Goal: Book appointment/travel/reservation

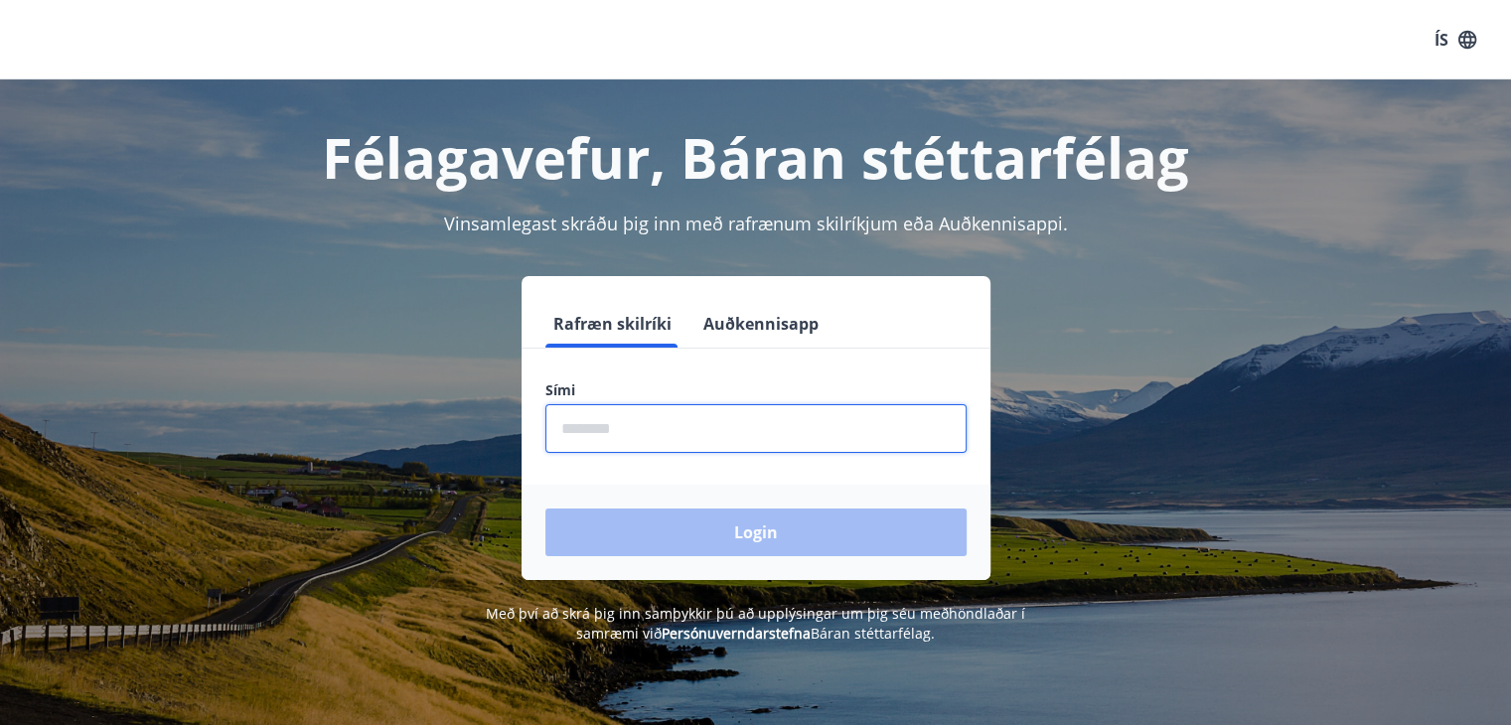
click at [672, 427] on input "phone" at bounding box center [756, 428] width 421 height 49
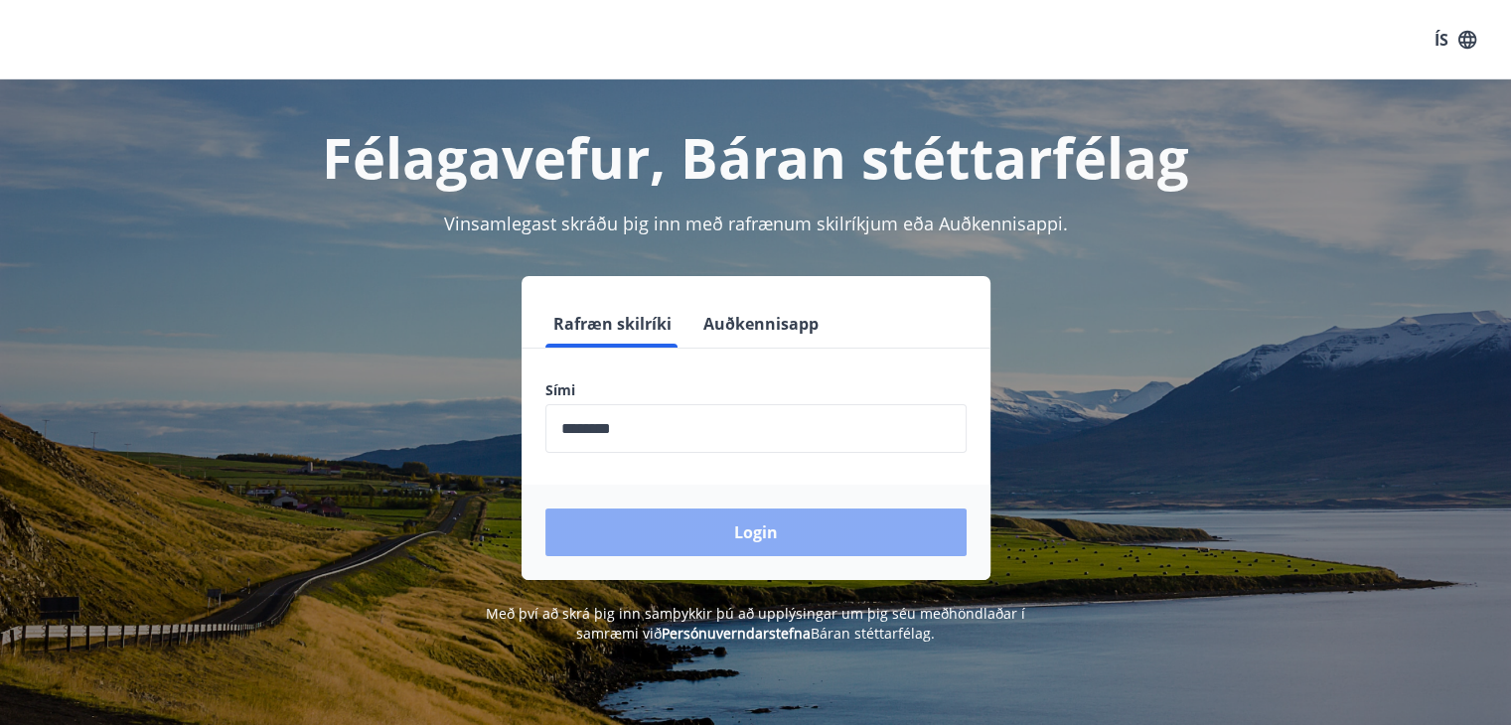
click at [703, 535] on button "Login" at bounding box center [756, 533] width 421 height 48
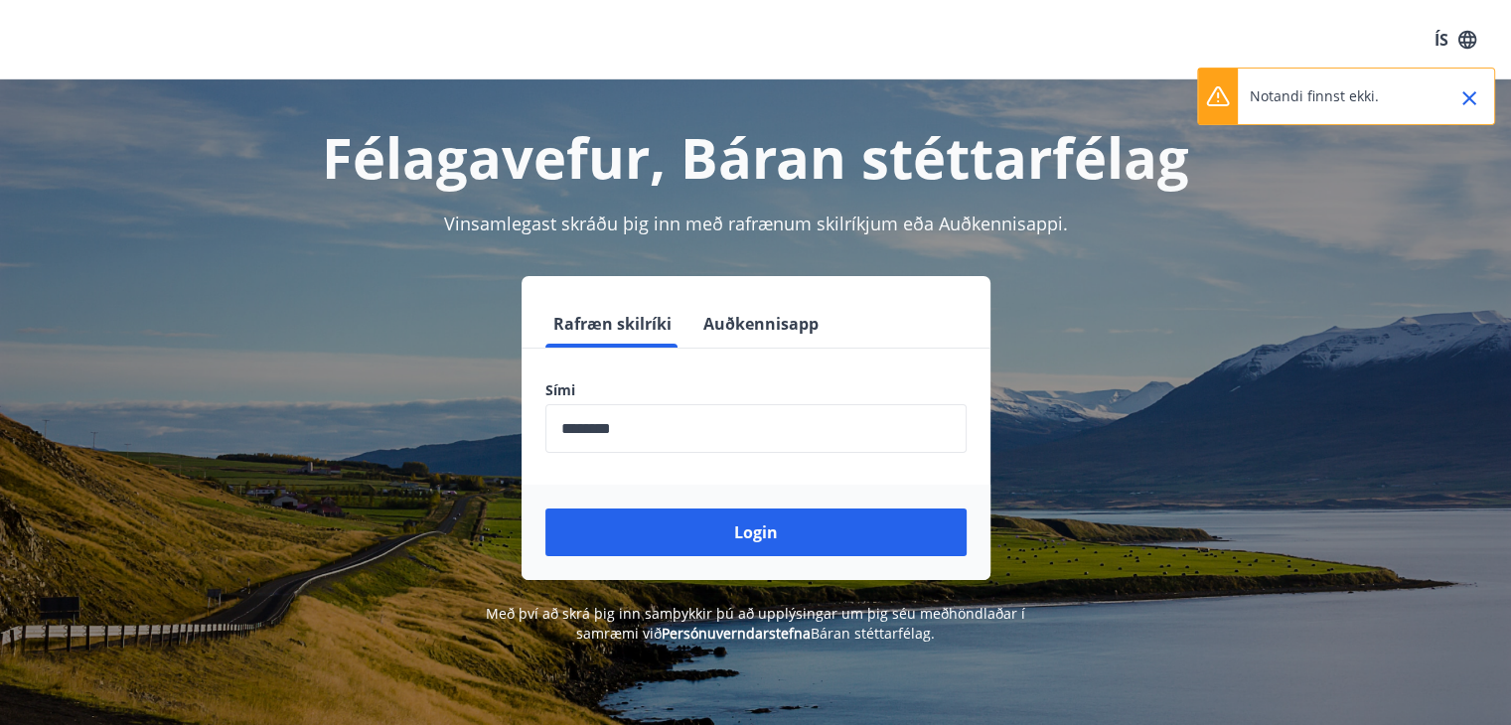
click at [709, 442] on input "phone" at bounding box center [756, 428] width 421 height 49
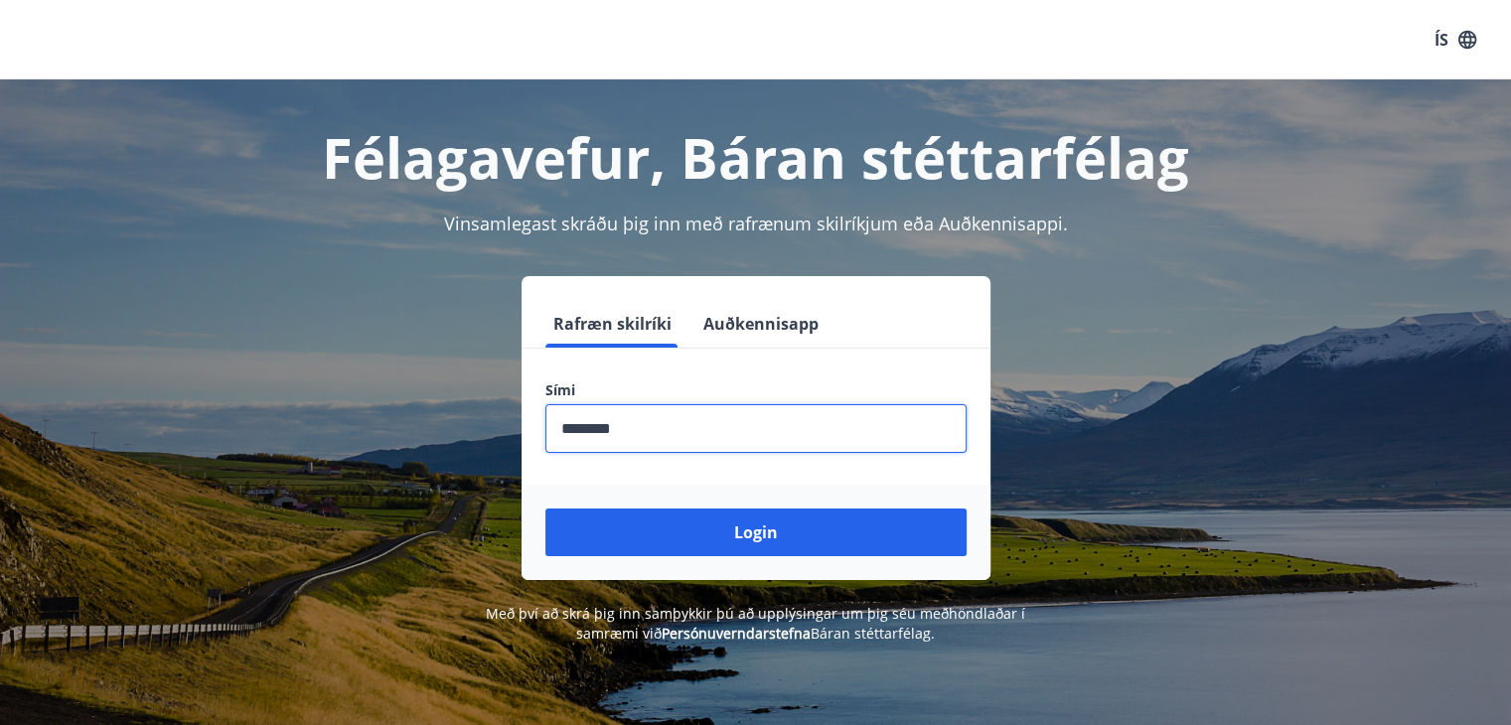
type input "********"
click at [546, 509] on button "Login" at bounding box center [756, 533] width 421 height 48
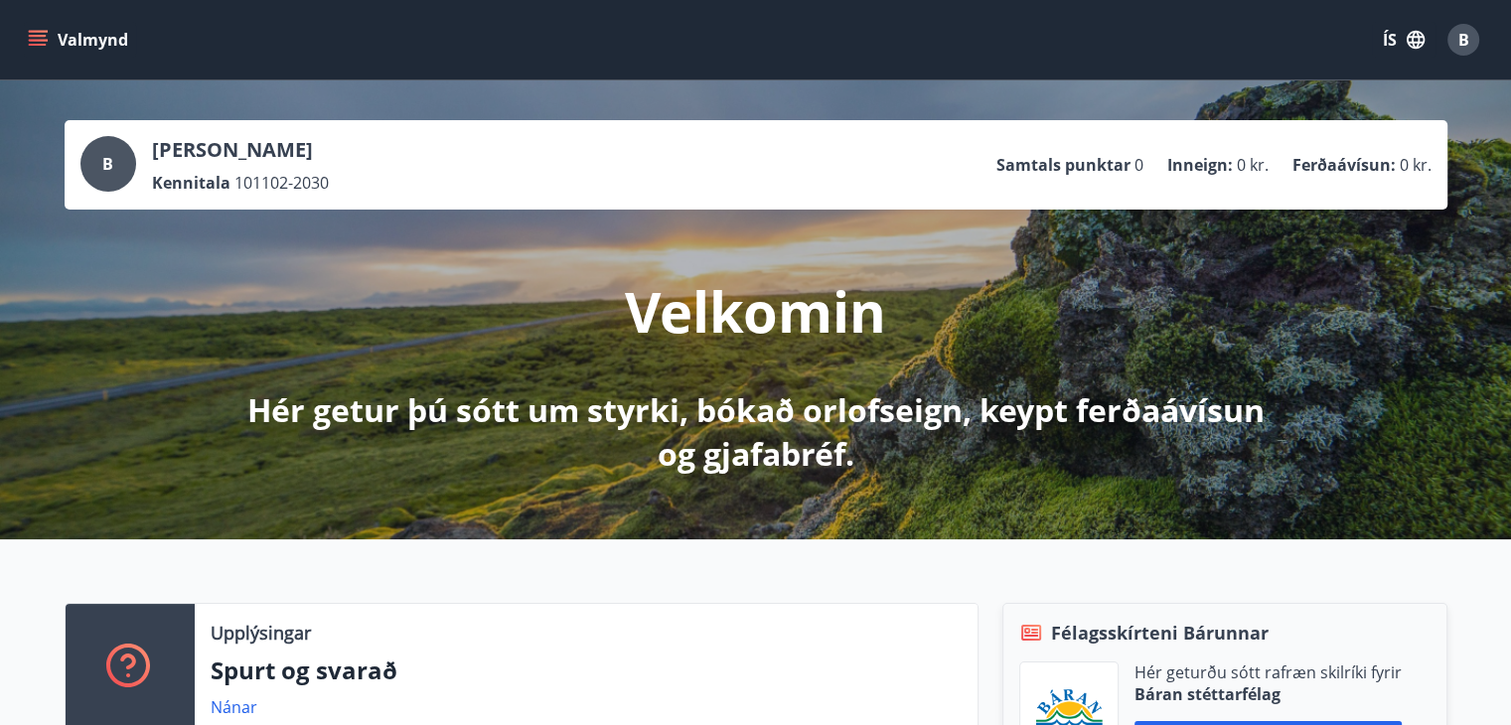
click at [1221, 172] on p "Inneign :" at bounding box center [1201, 165] width 66 height 22
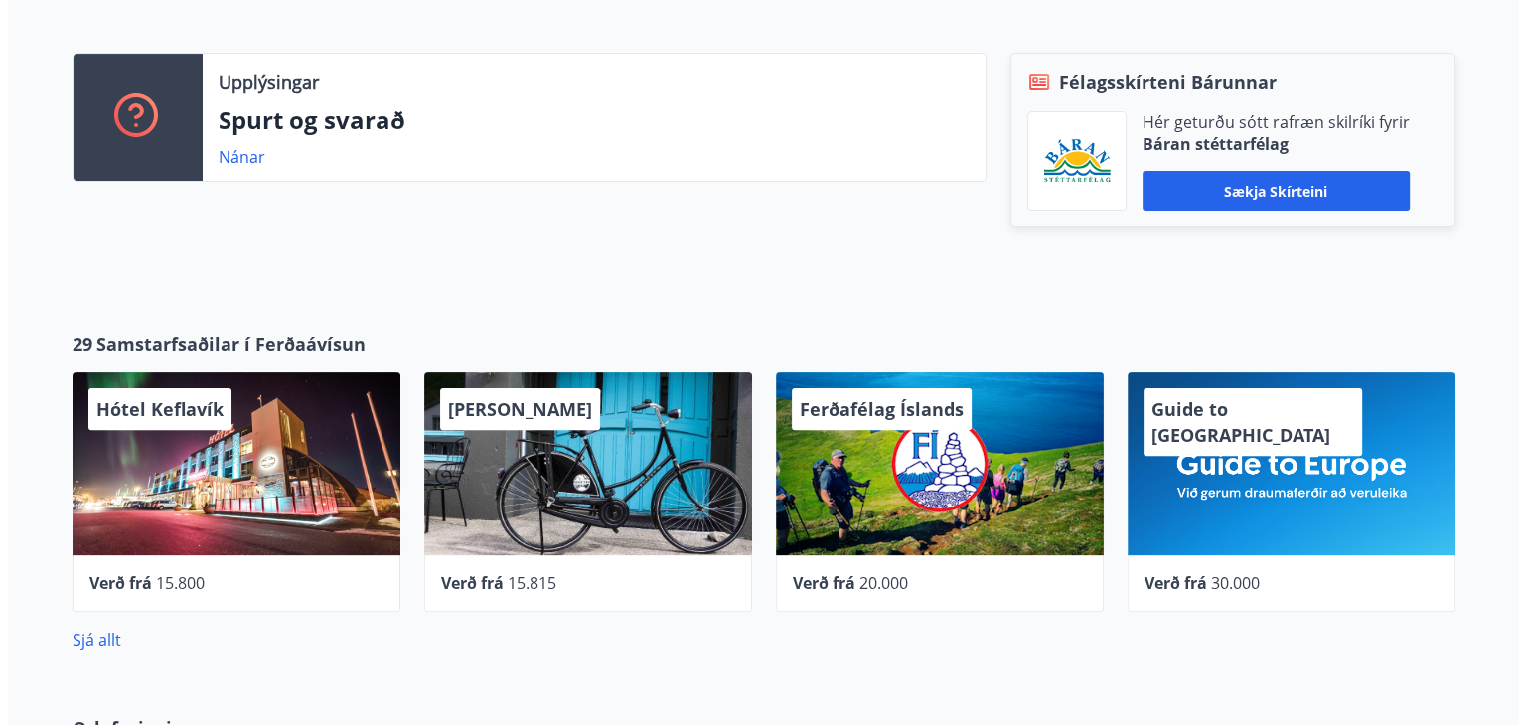
scroll to position [596, 0]
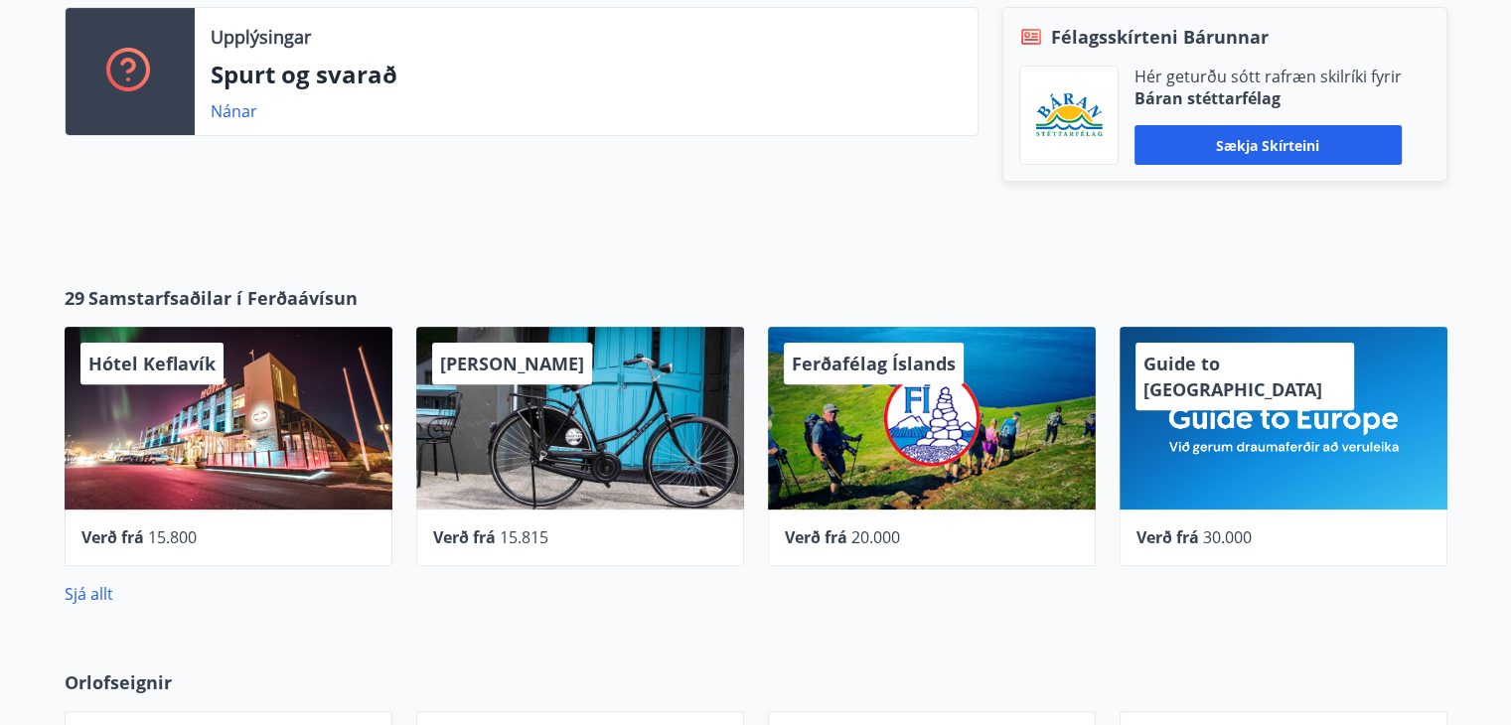
click at [919, 371] on span "Ferðafélag Íslands" at bounding box center [874, 364] width 164 height 24
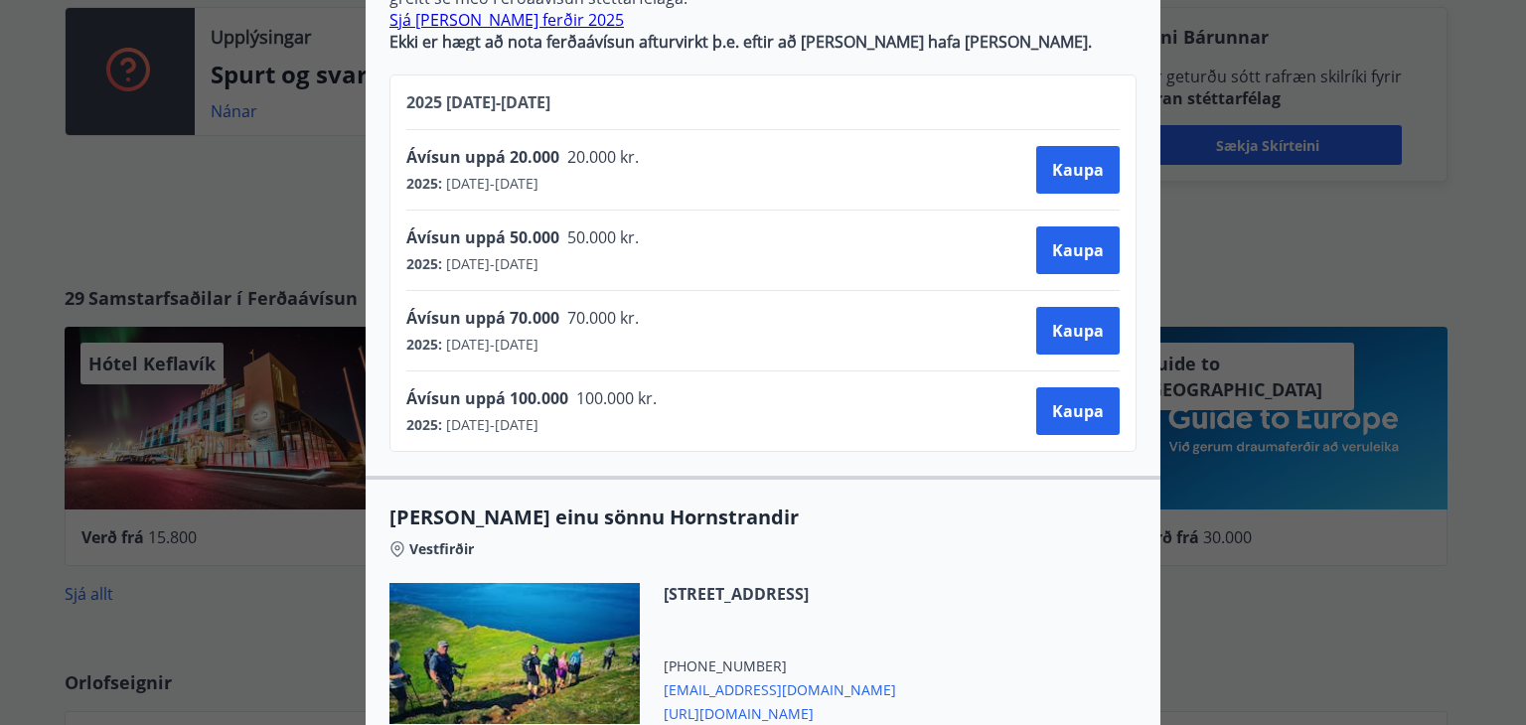
scroll to position [795, 0]
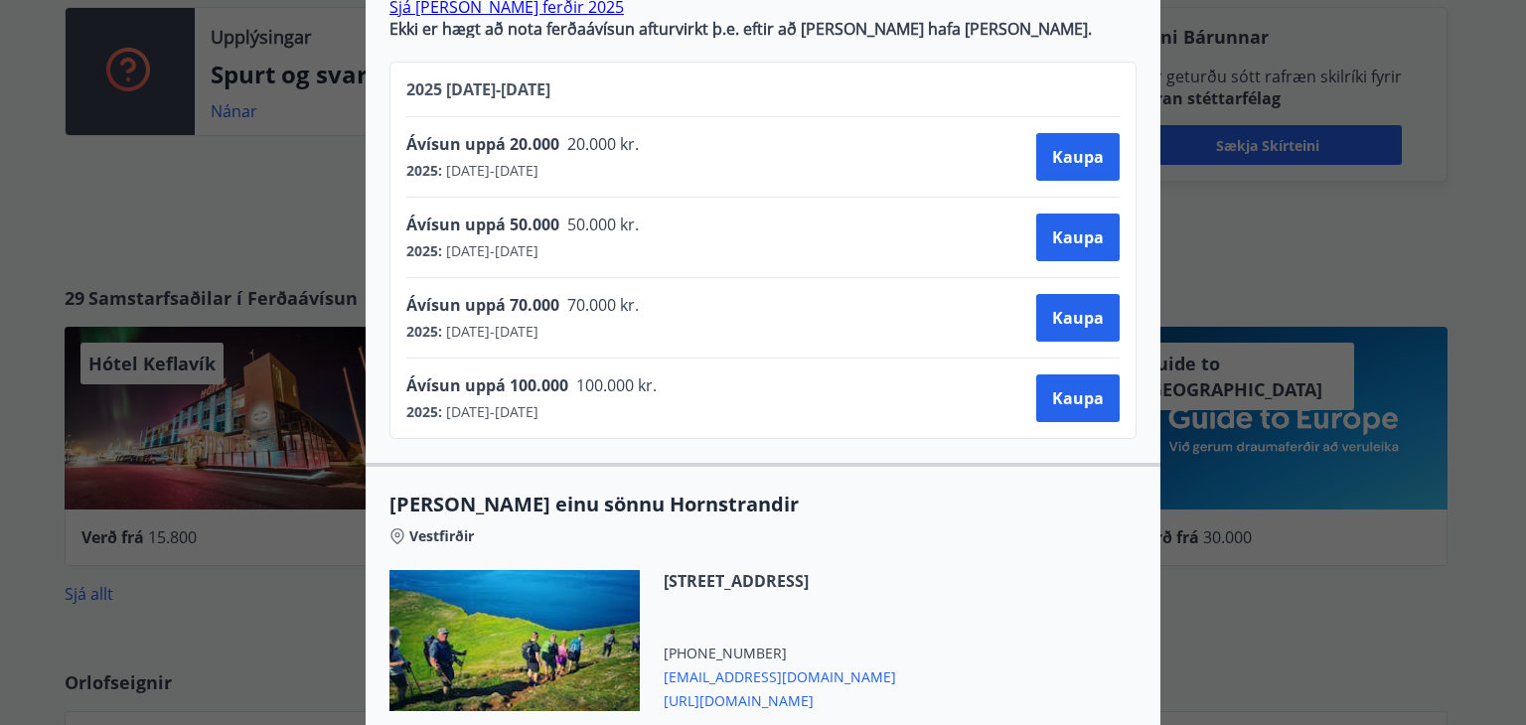
click at [104, 176] on div "Ferðafélag Íslands Ferðirnar eru bókaðar hjá Ferðafélagi Íslands í síma 568 253…" at bounding box center [763, 362] width 1526 height 725
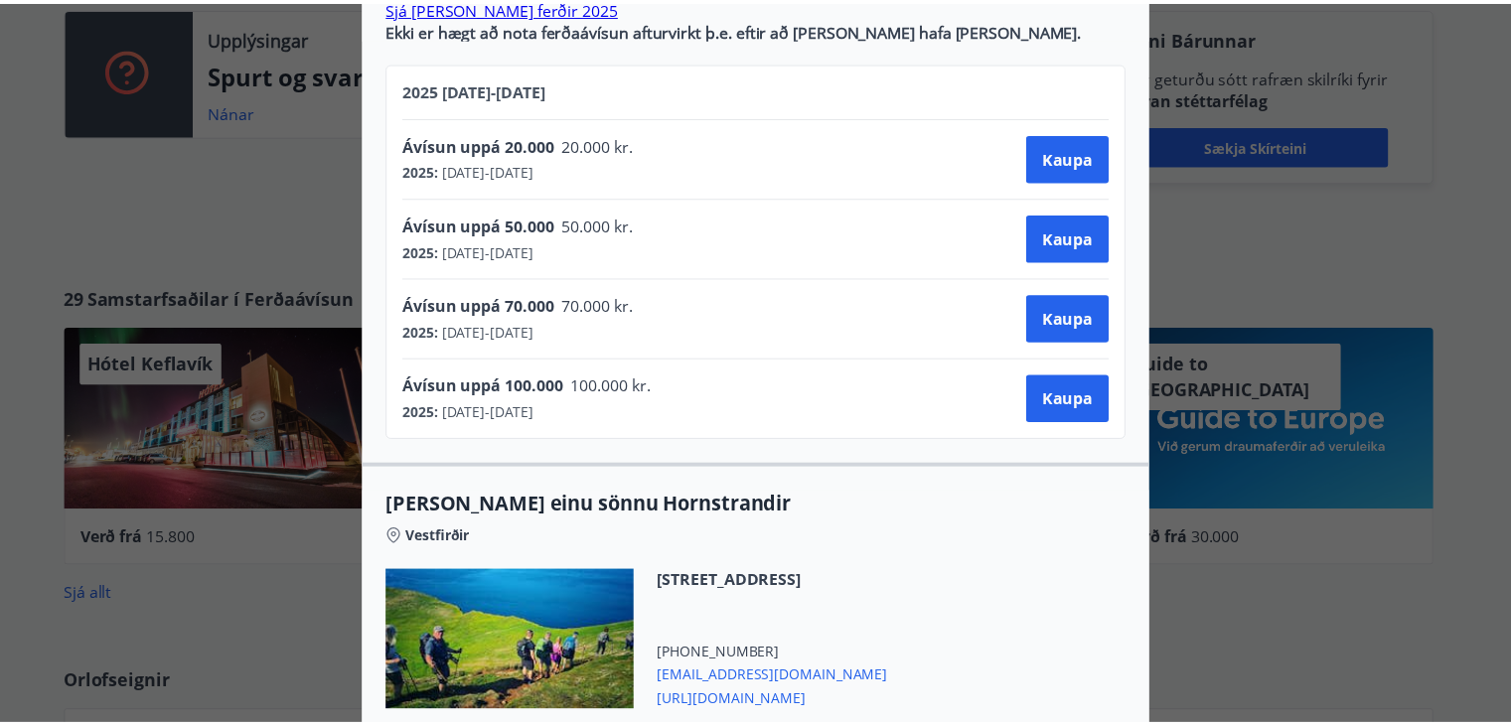
scroll to position [0, 0]
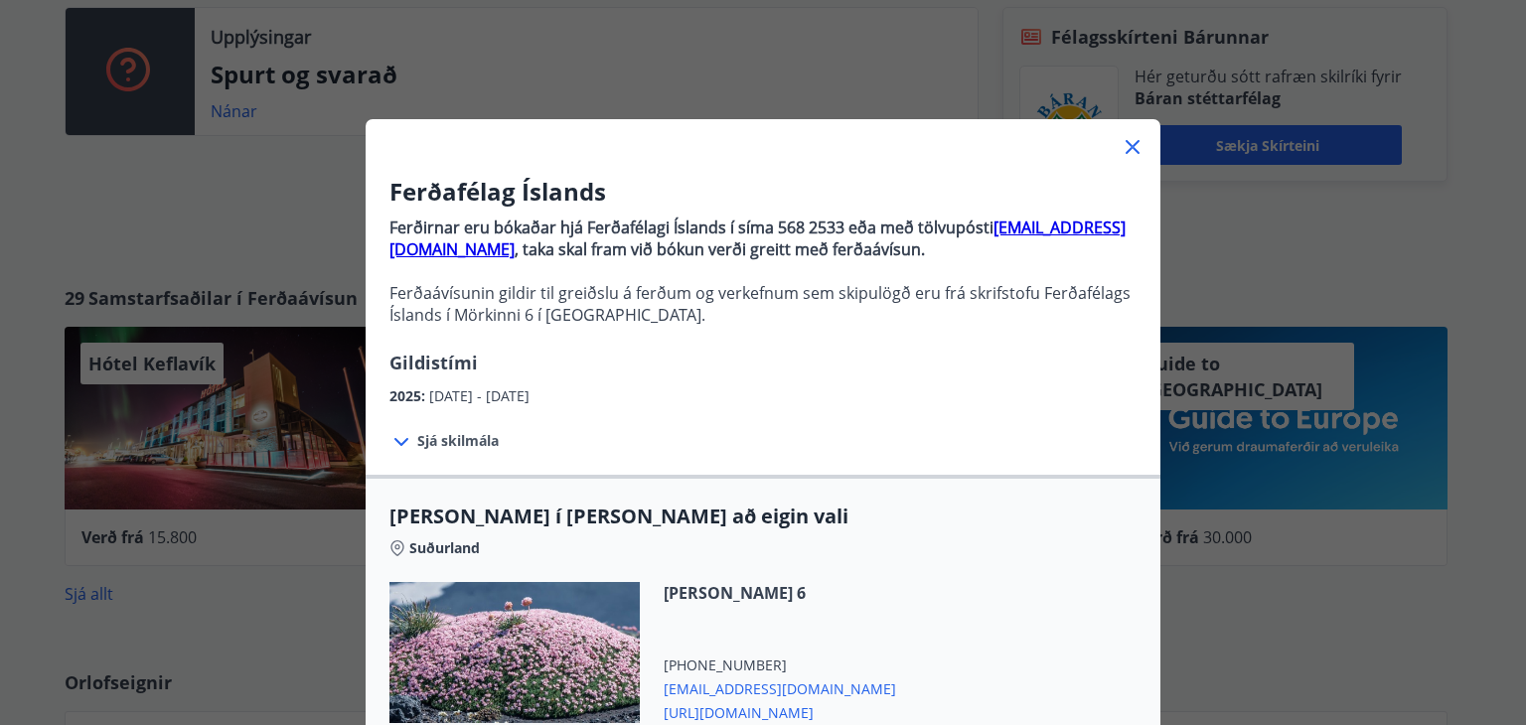
click at [1112, 140] on div at bounding box center [763, 139] width 795 height 40
click at [1134, 137] on icon at bounding box center [1133, 147] width 24 height 24
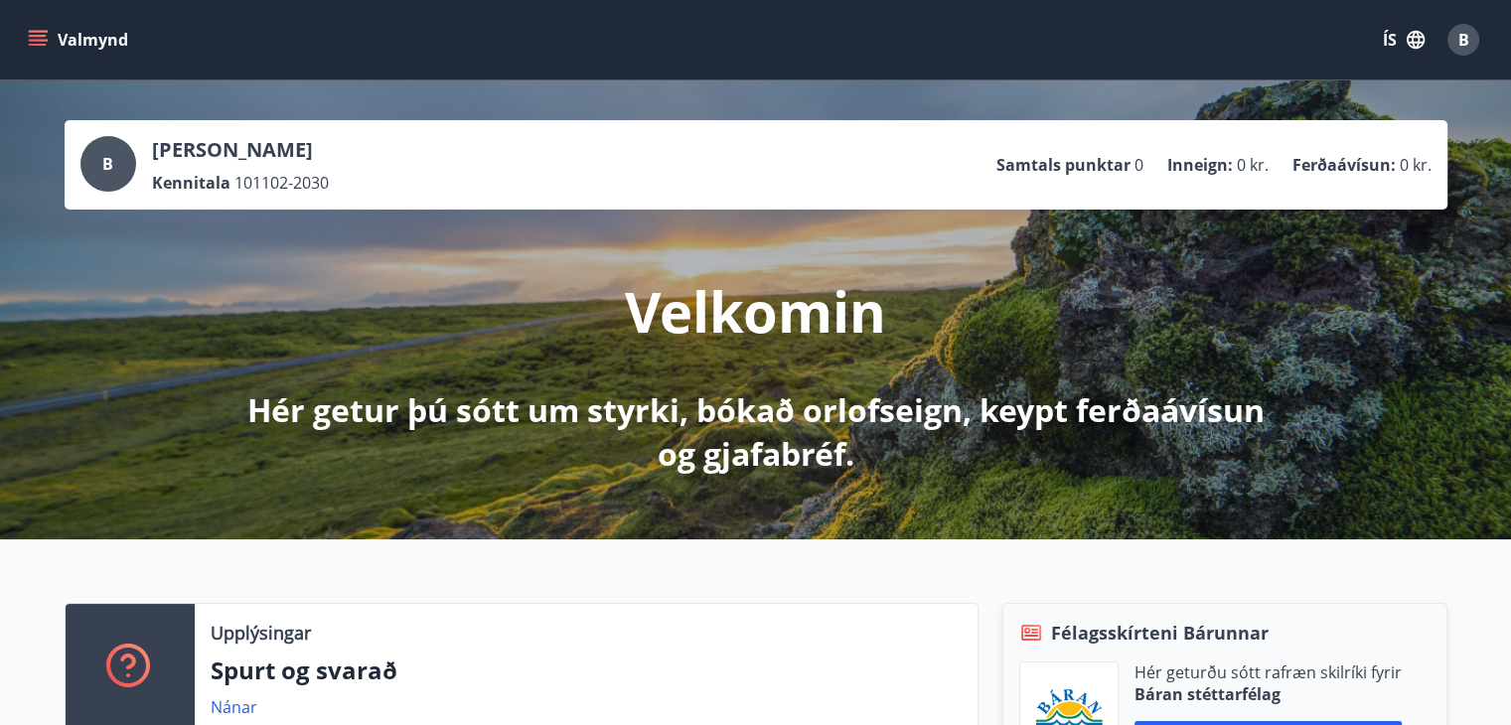
click at [36, 36] on icon "menu" at bounding box center [38, 36] width 18 height 2
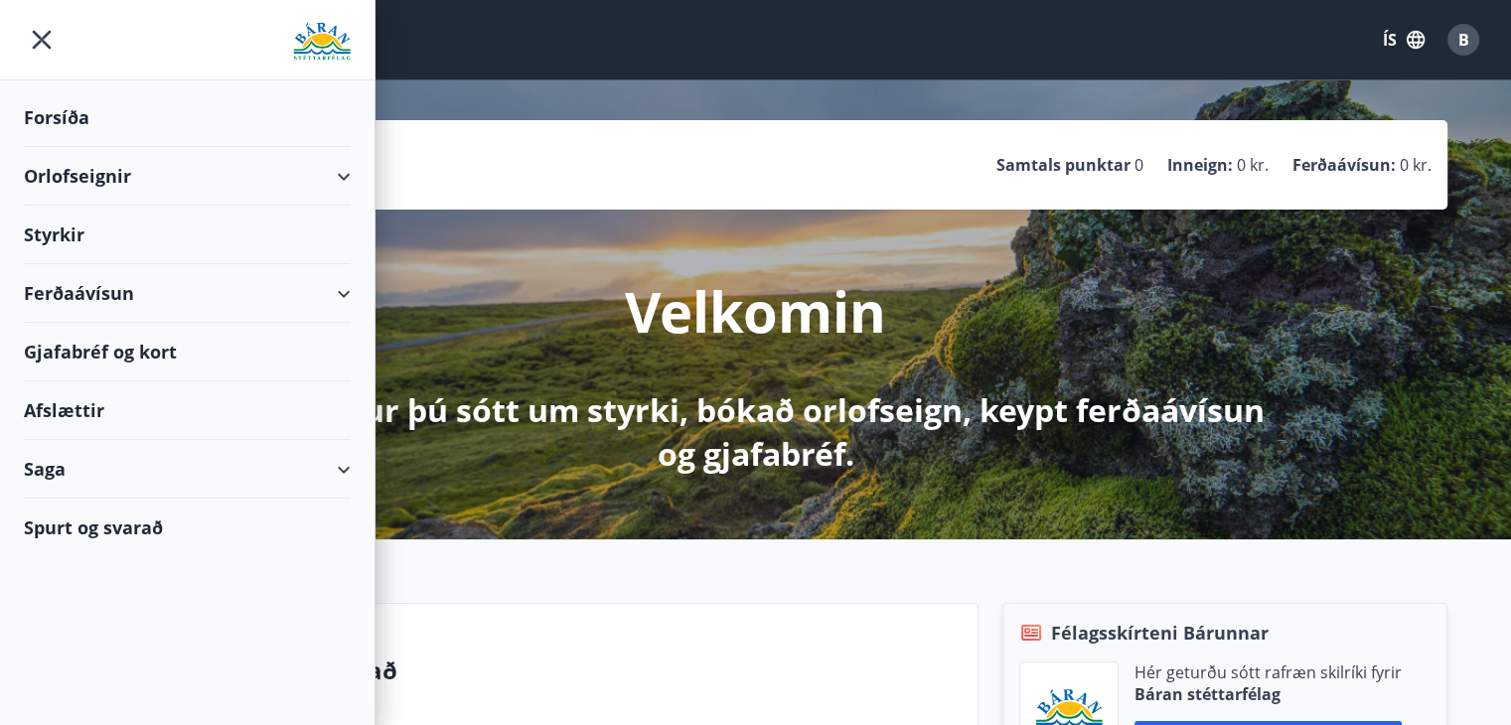
click at [195, 172] on div "Orlofseignir" at bounding box center [187, 176] width 327 height 59
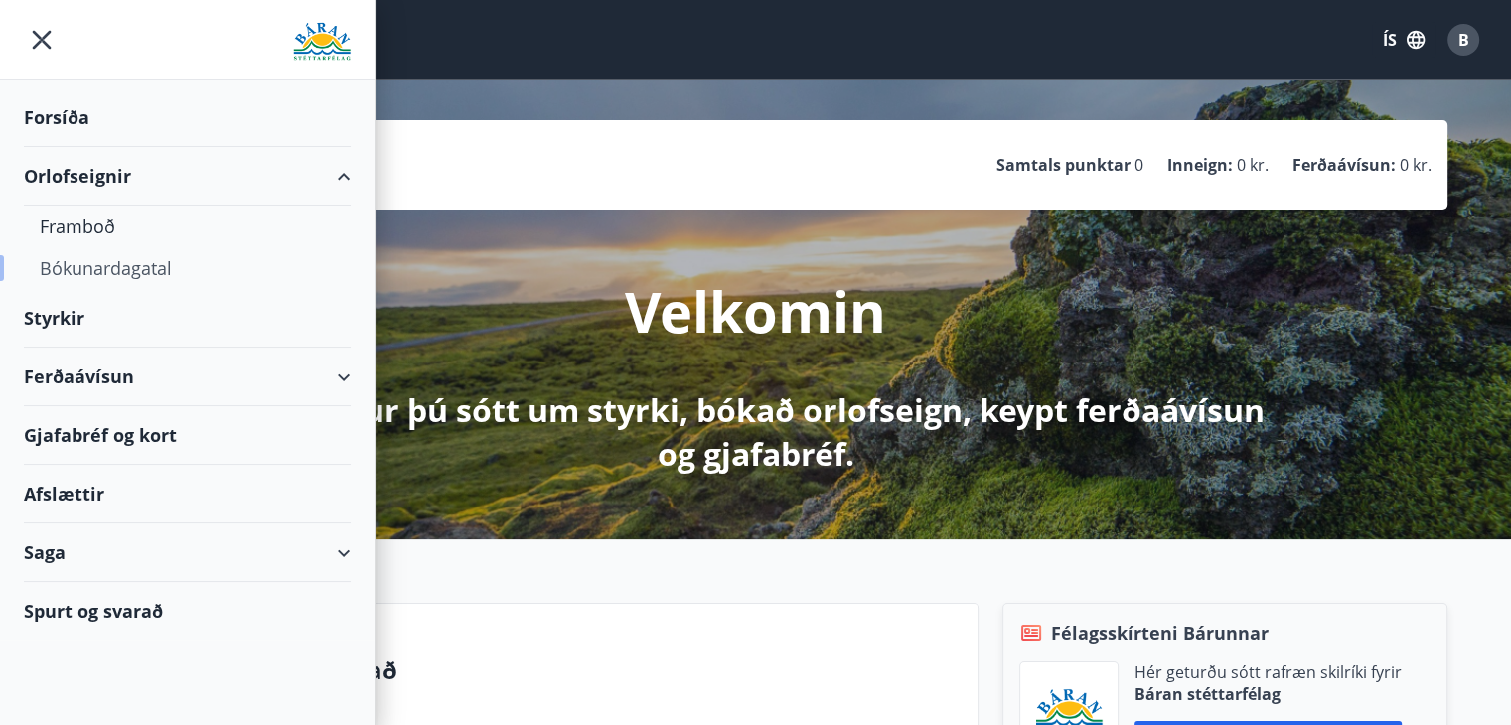
click at [119, 275] on div "Bókunardagatal" at bounding box center [187, 268] width 295 height 42
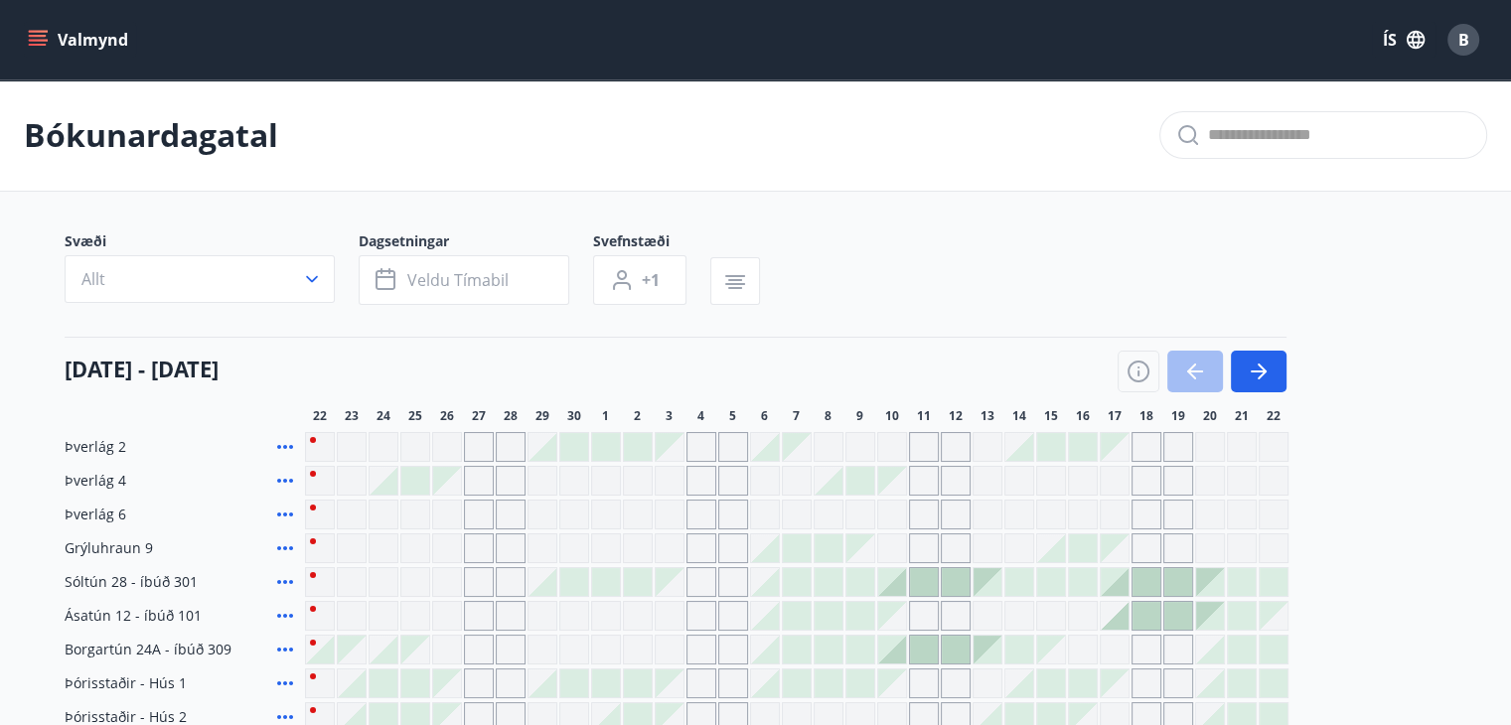
click at [402, 486] on div at bounding box center [415, 481] width 28 height 28
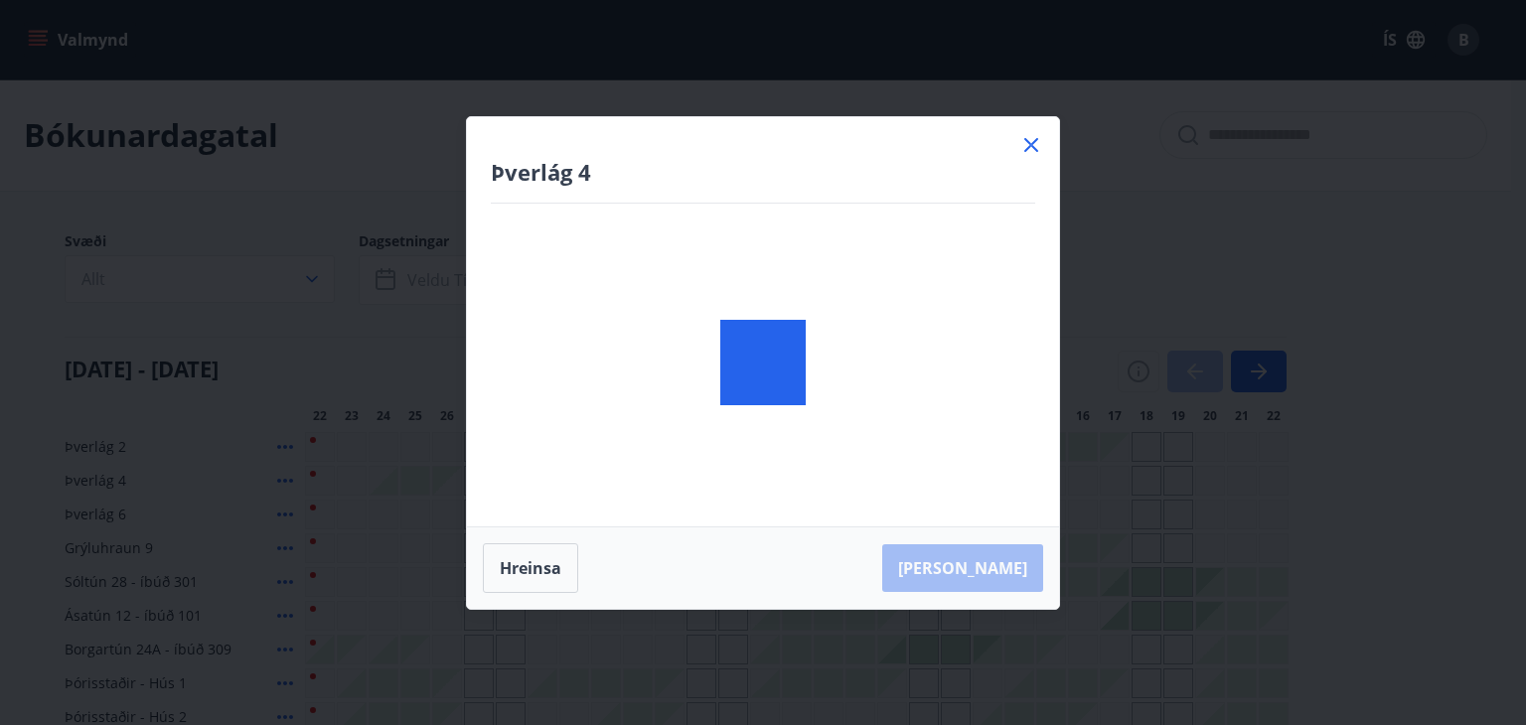
click at [410, 481] on body "Valmynd ÍS B Bókunardagatal Svæði Allt Dagsetningar Veldu tímabil Svefnstæði +1…" at bounding box center [763, 488] width 1526 height 976
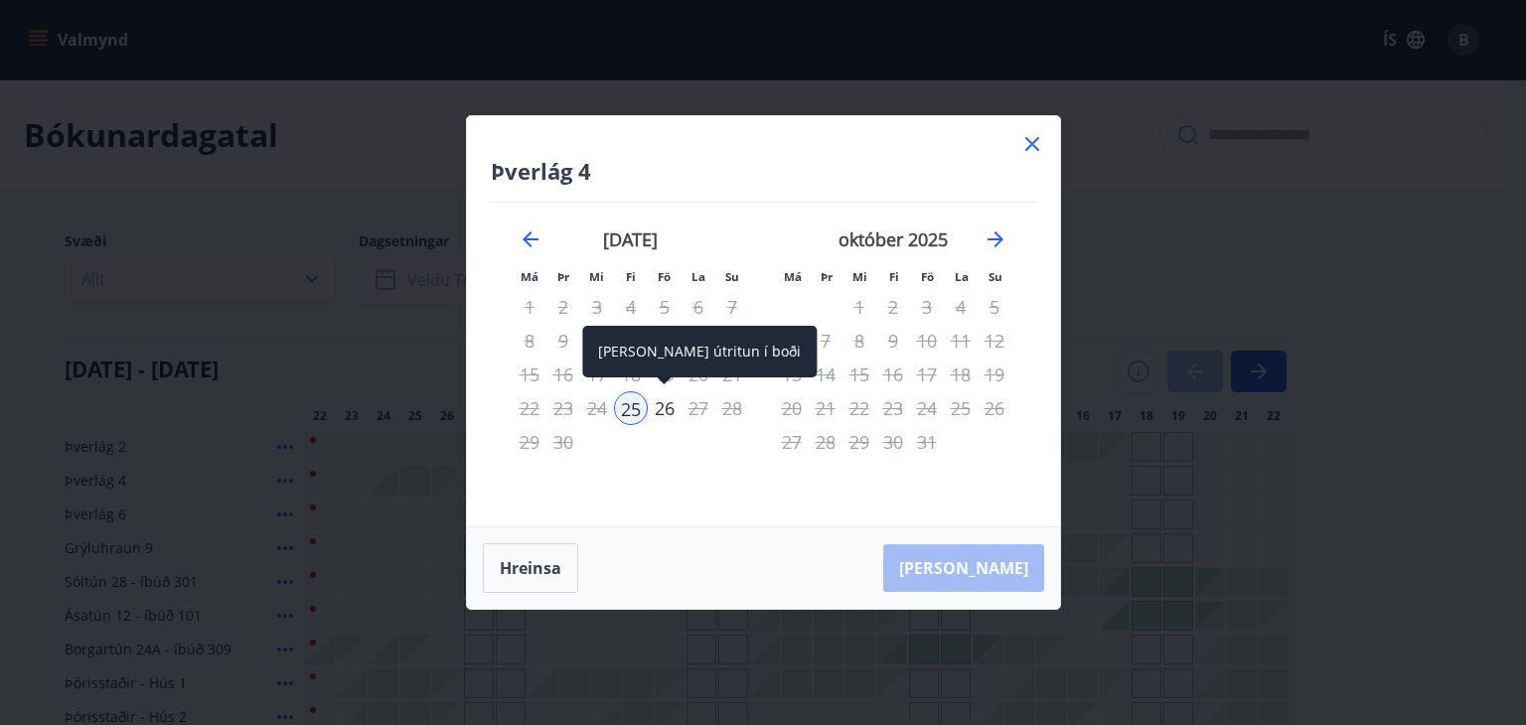
click at [655, 401] on div "26" at bounding box center [665, 409] width 34 height 34
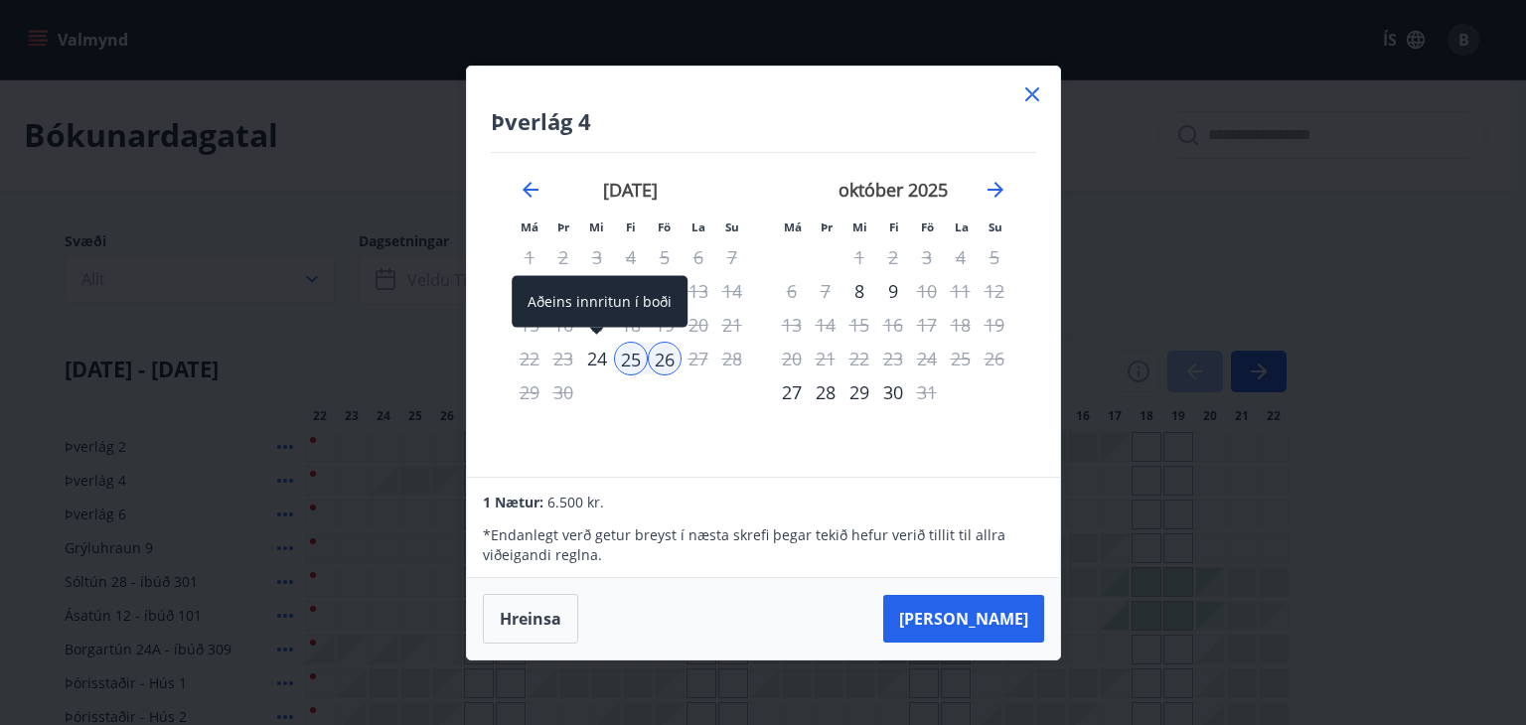
click at [598, 357] on div "24" at bounding box center [597, 359] width 34 height 34
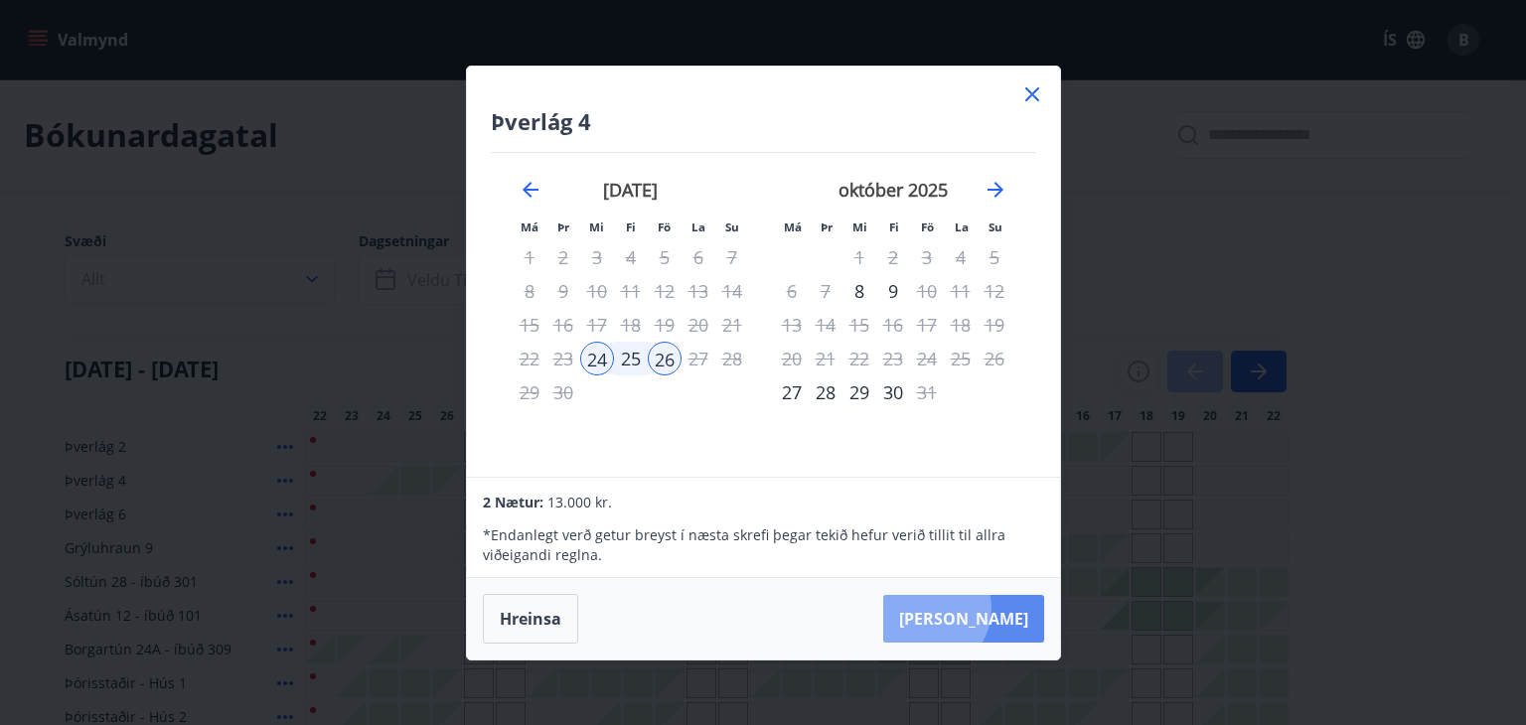
click at [986, 608] on button "[PERSON_NAME]" at bounding box center [963, 619] width 161 height 48
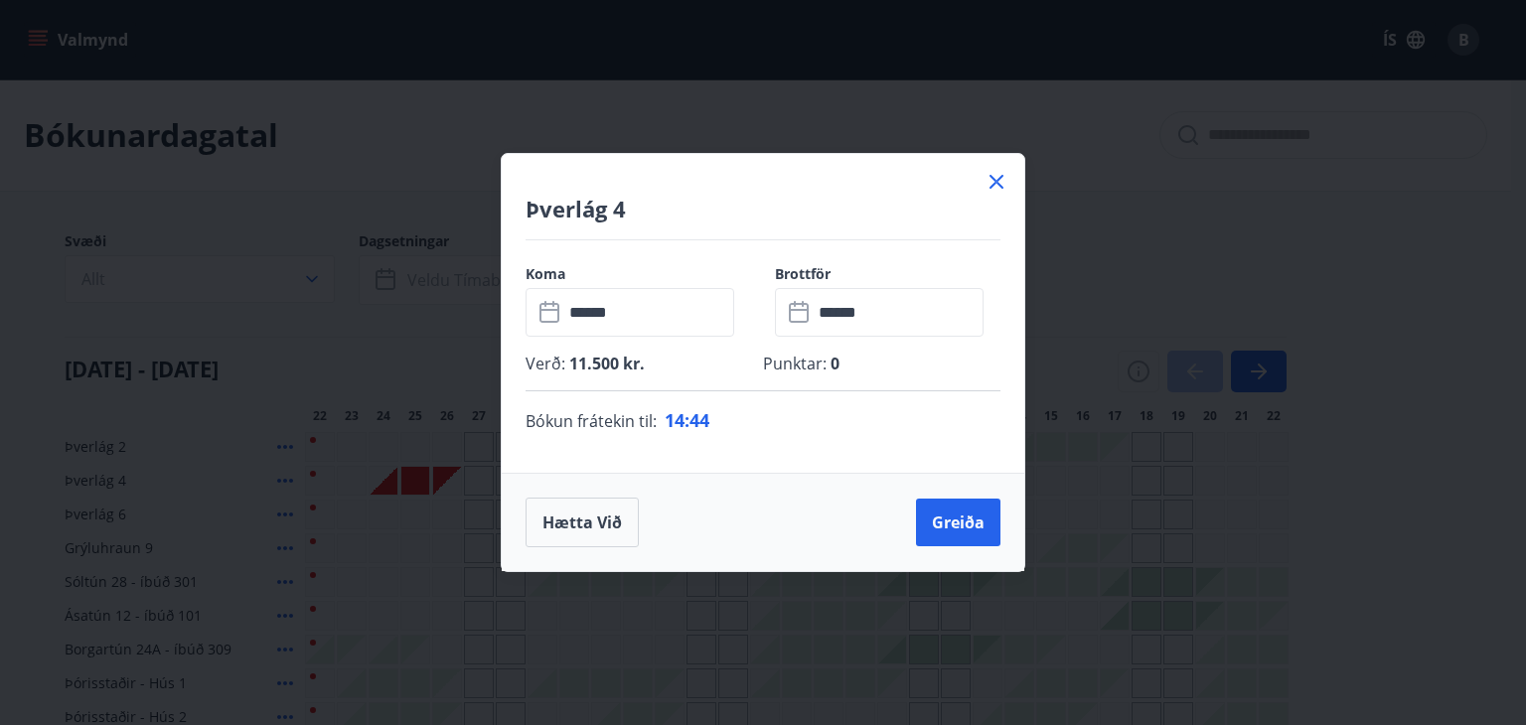
click at [998, 180] on icon at bounding box center [997, 182] width 14 height 14
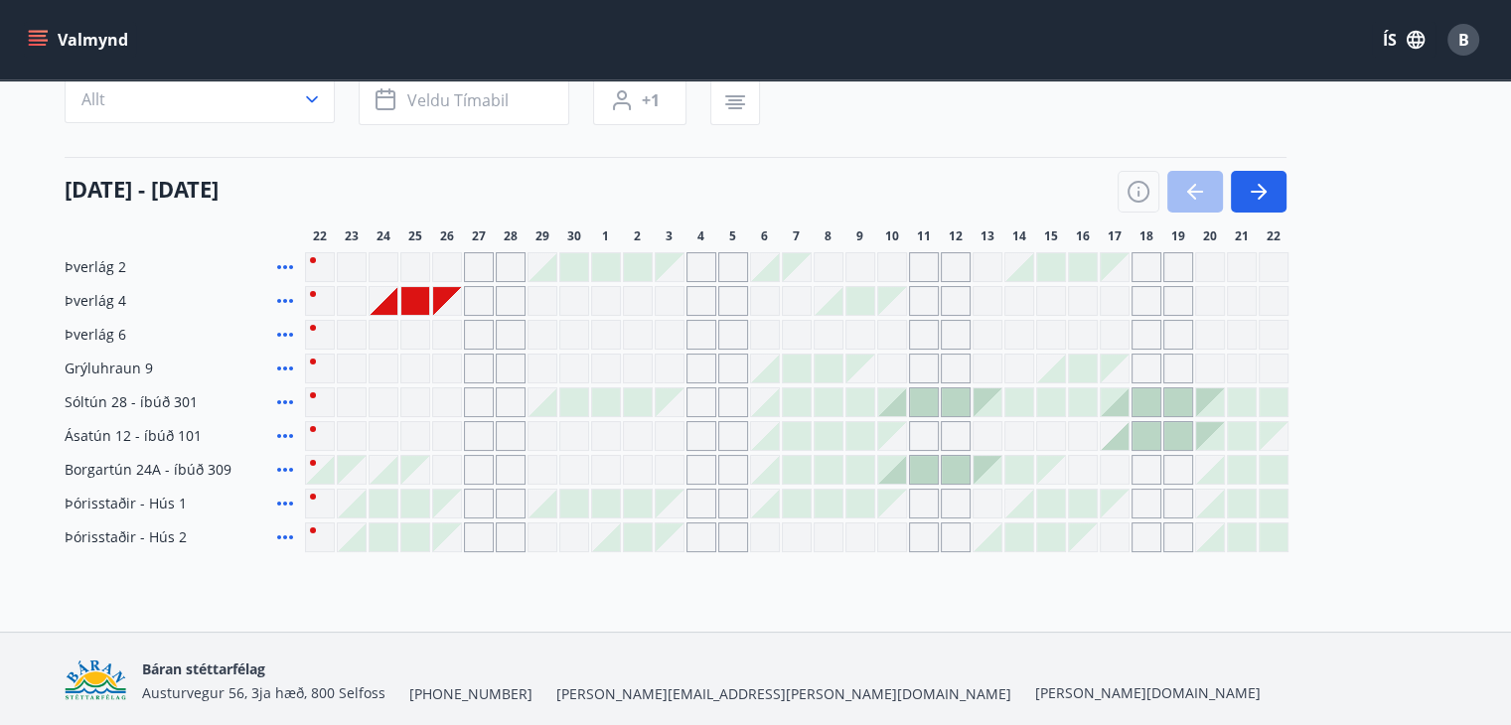
scroll to position [199, 0]
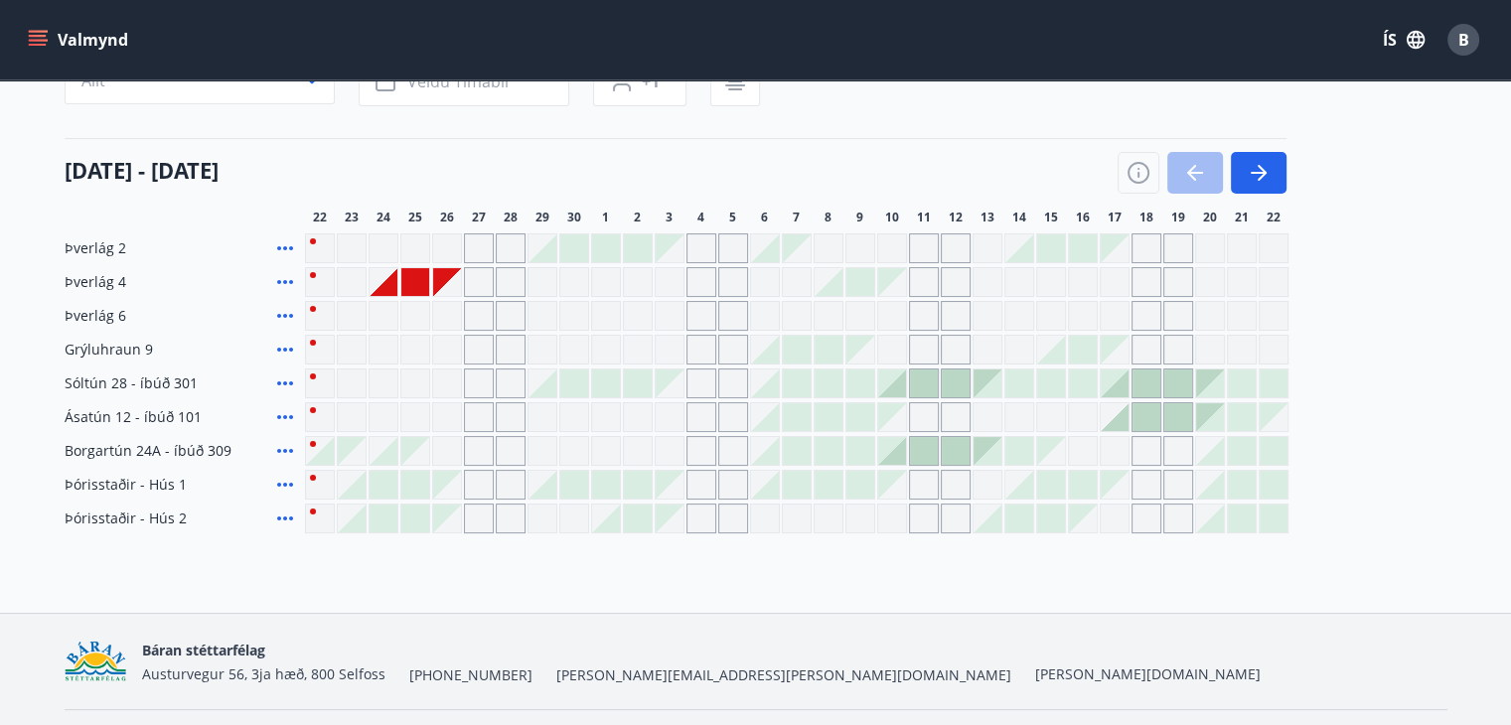
click at [389, 284] on div at bounding box center [384, 282] width 28 height 28
click at [414, 278] on div at bounding box center [415, 282] width 28 height 28
click at [438, 278] on div "Gráir dagar eru ekki bókanlegir" at bounding box center [447, 282] width 28 height 28
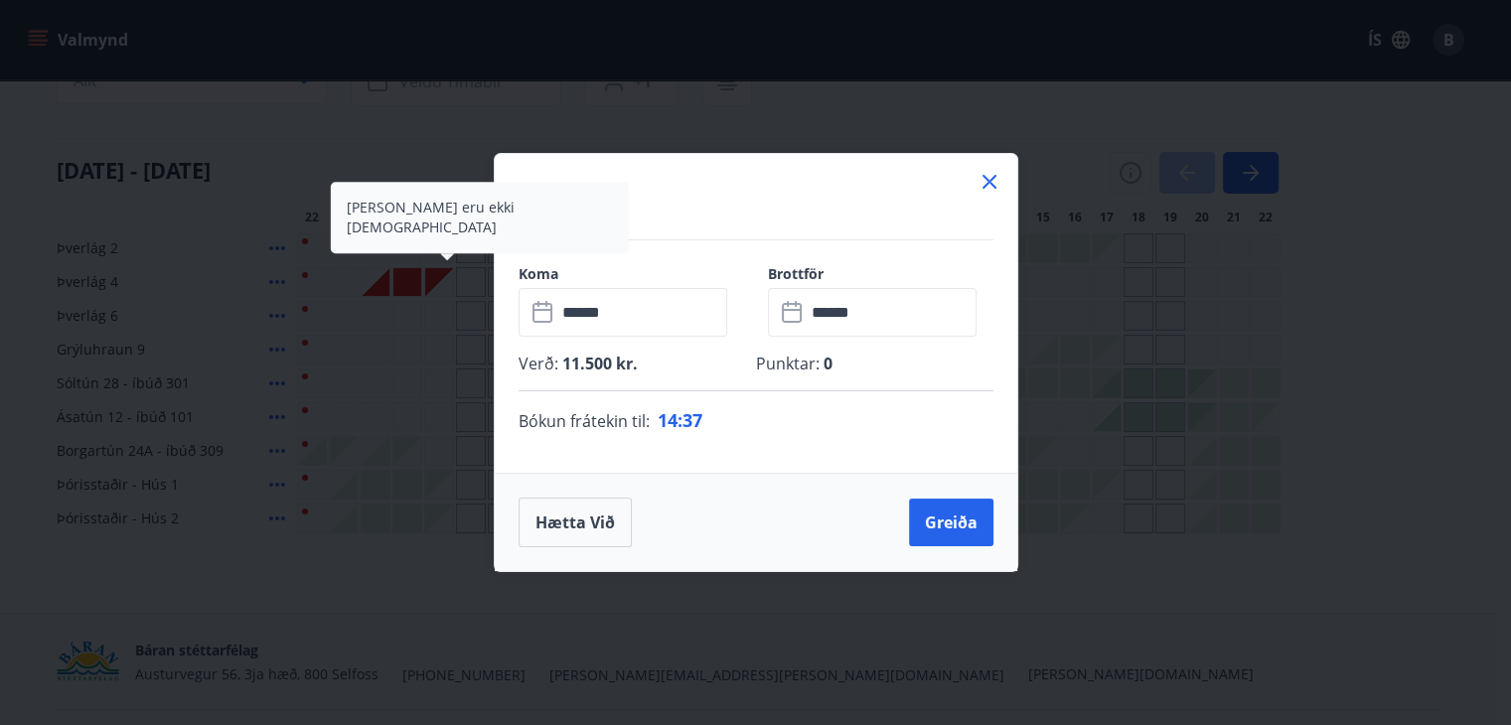
scroll to position [0, 0]
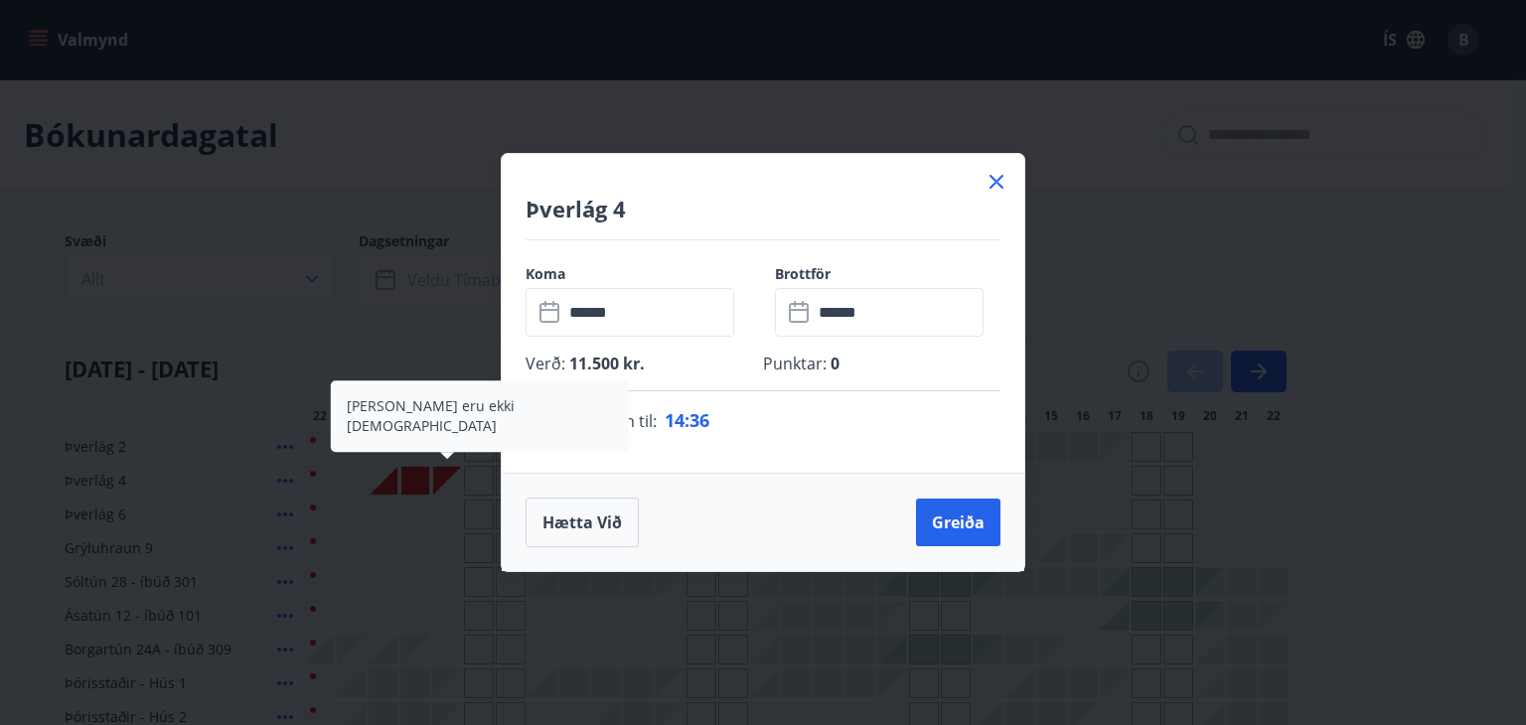
click at [982, 176] on div "Þverlág 4" at bounding box center [763, 197] width 523 height 86
click at [994, 183] on icon at bounding box center [997, 182] width 24 height 24
click at [994, 185] on div "Þverlág 4 Koma ​ ****** ​ Brottför ​ ****** ​ Verð : 11.500 kr. Punktar : 0 Bók…" at bounding box center [763, 362] width 1526 height 725
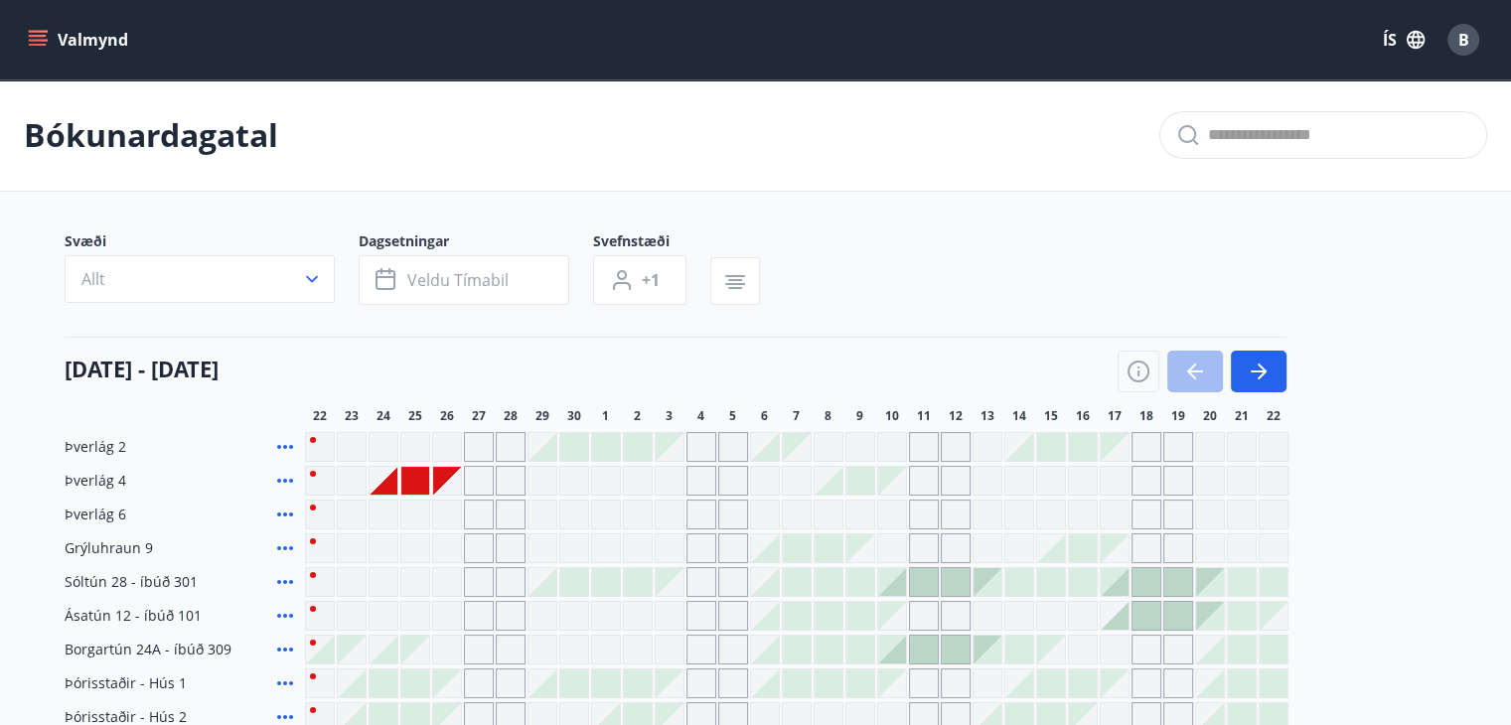
click at [127, 119] on p "Bókunardagatal" at bounding box center [151, 135] width 254 height 44
drag, startPoint x: 24, startPoint y: 36, endPoint x: 48, endPoint y: 40, distance: 24.2
click at [31, 38] on div "Valmynd ÍS B" at bounding box center [755, 39] width 1511 height 79
click at [49, 40] on button "Valmynd" at bounding box center [80, 40] width 112 height 36
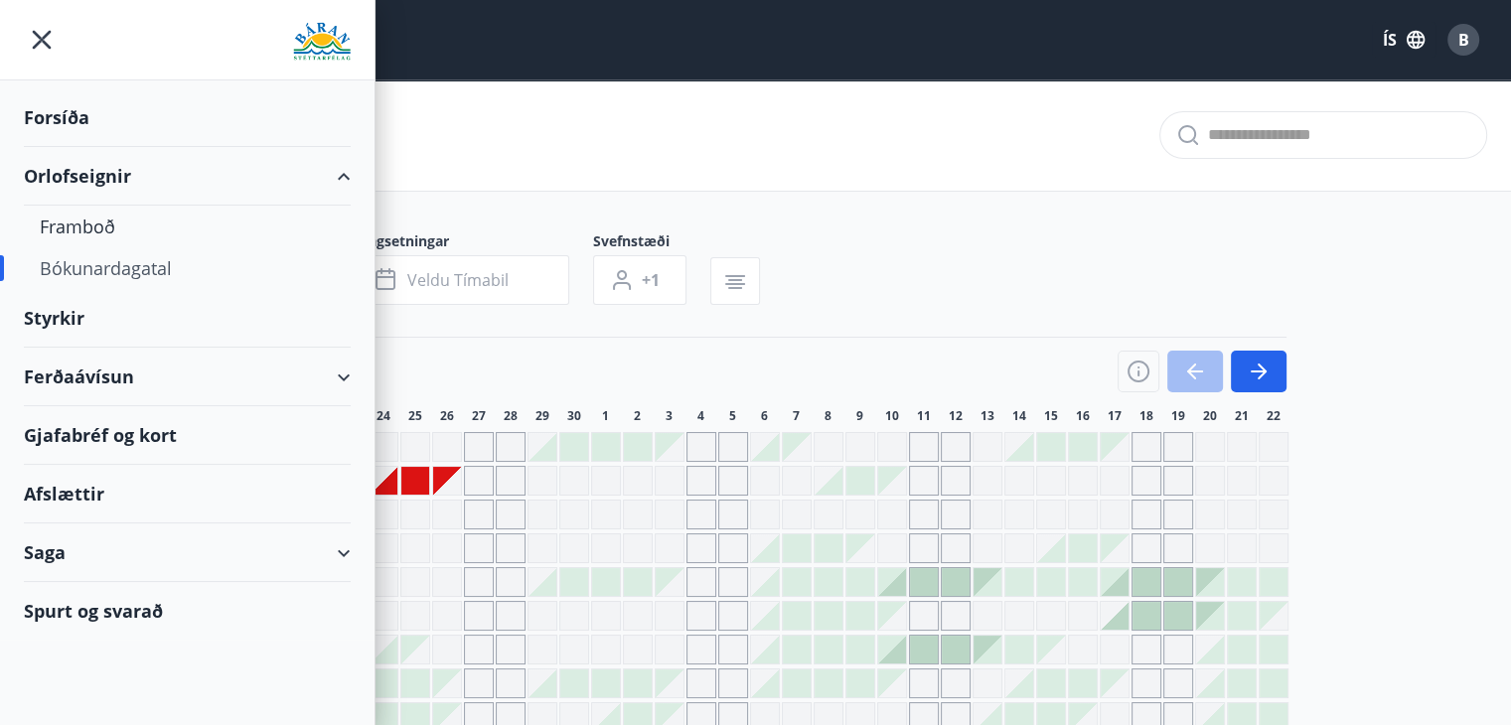
click at [81, 169] on div "Orlofseignir" at bounding box center [187, 176] width 327 height 59
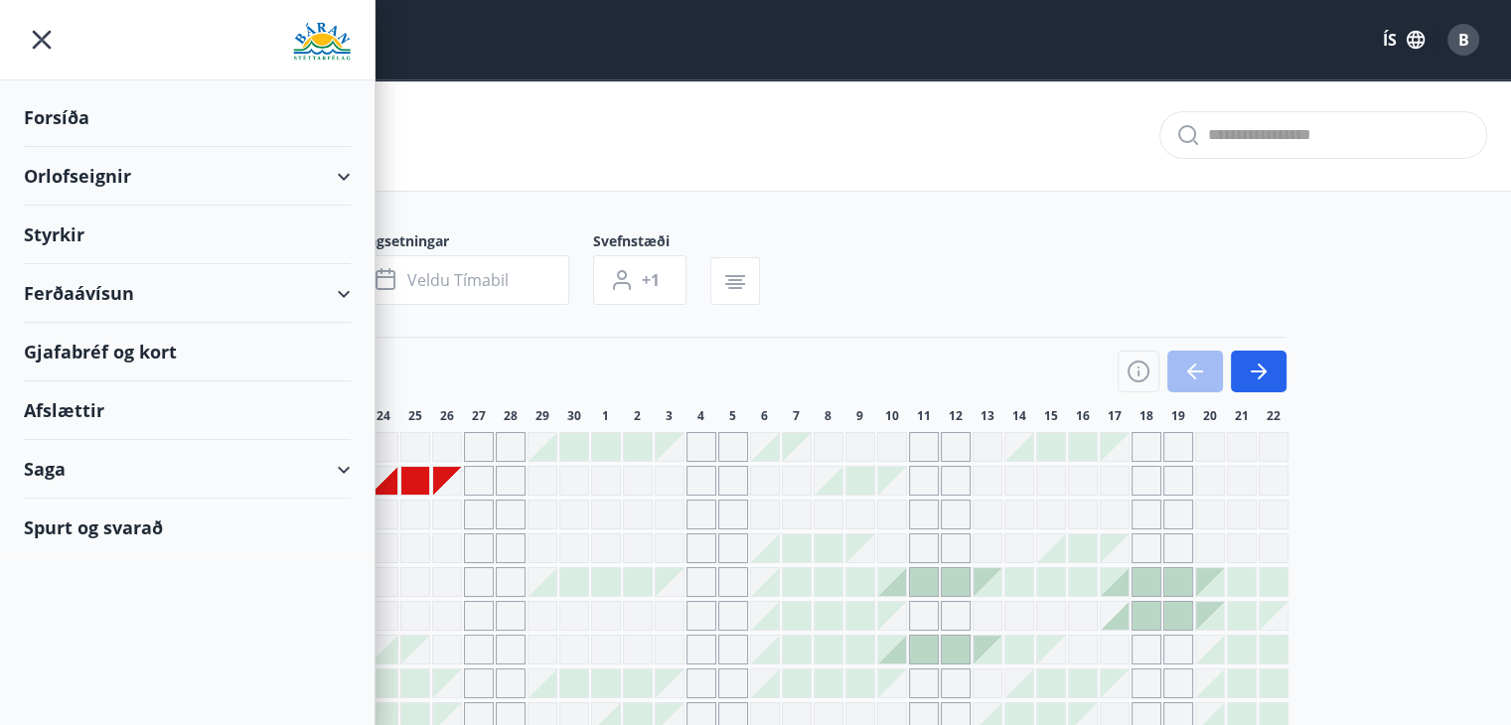
drag, startPoint x: 87, startPoint y: 180, endPoint x: 242, endPoint y: 196, distance: 155.8
click at [86, 180] on div "Orlofseignir" at bounding box center [187, 176] width 327 height 59
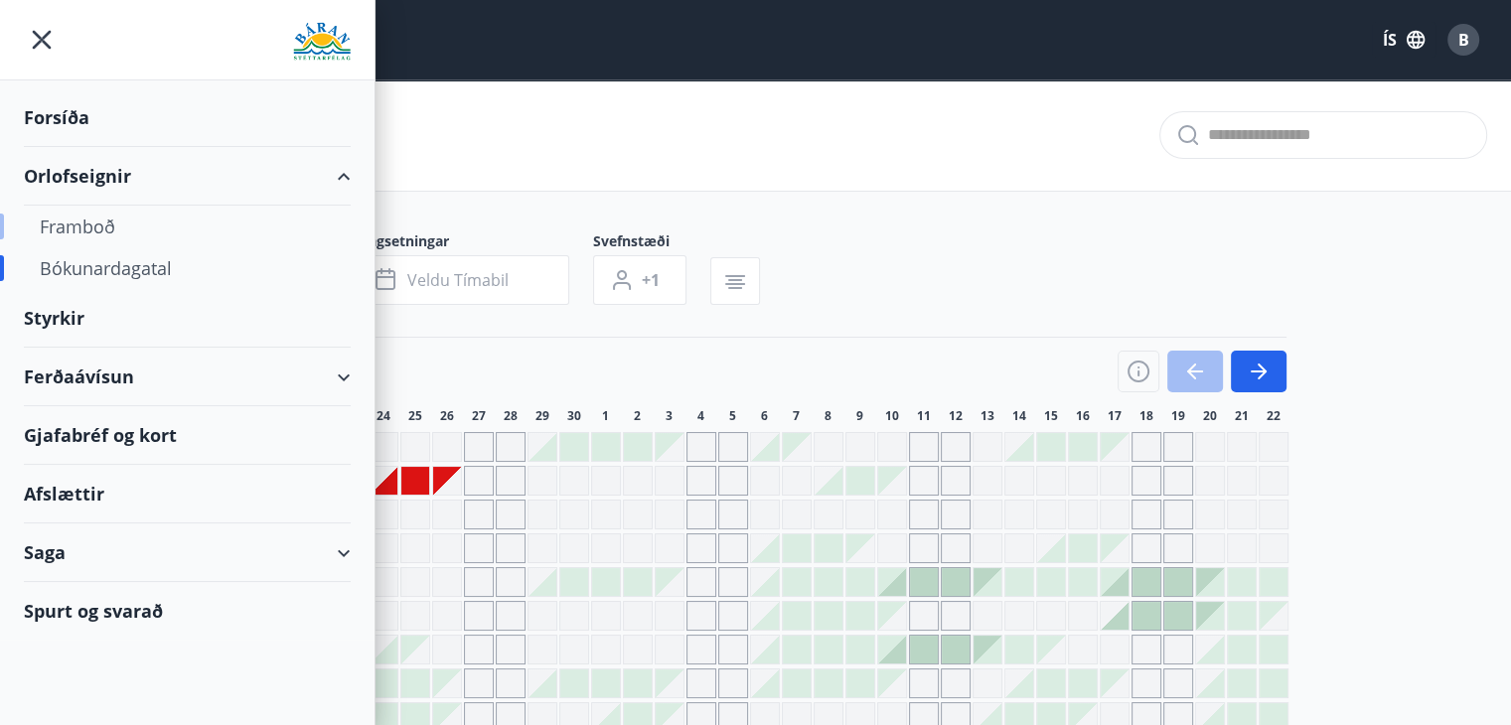
click at [62, 236] on div "Framboð" at bounding box center [187, 227] width 295 height 42
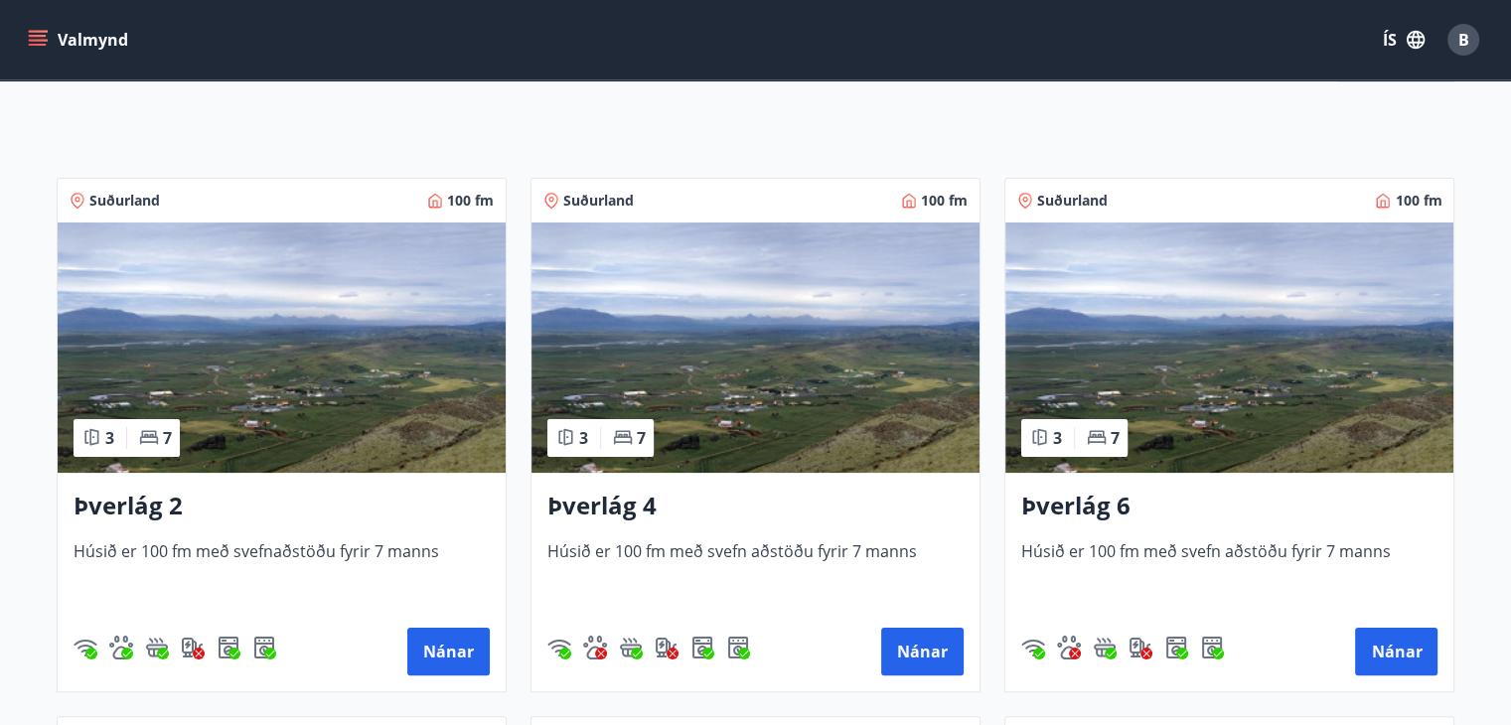
scroll to position [298, 0]
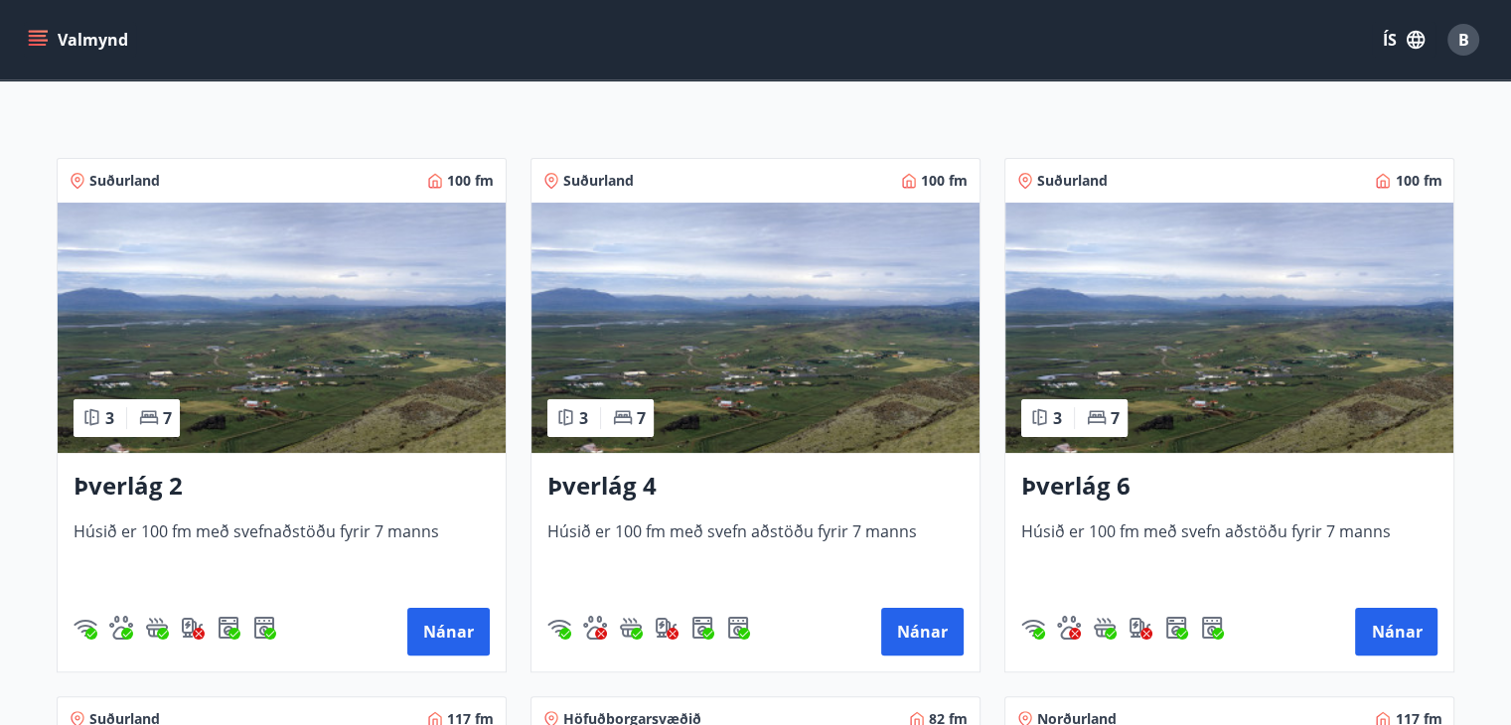
click at [187, 505] on div "Þverlág 2 [PERSON_NAME] 100 fm með svefnaðstöðu fyrir 7 [PERSON_NAME] Nánar" at bounding box center [282, 562] width 448 height 219
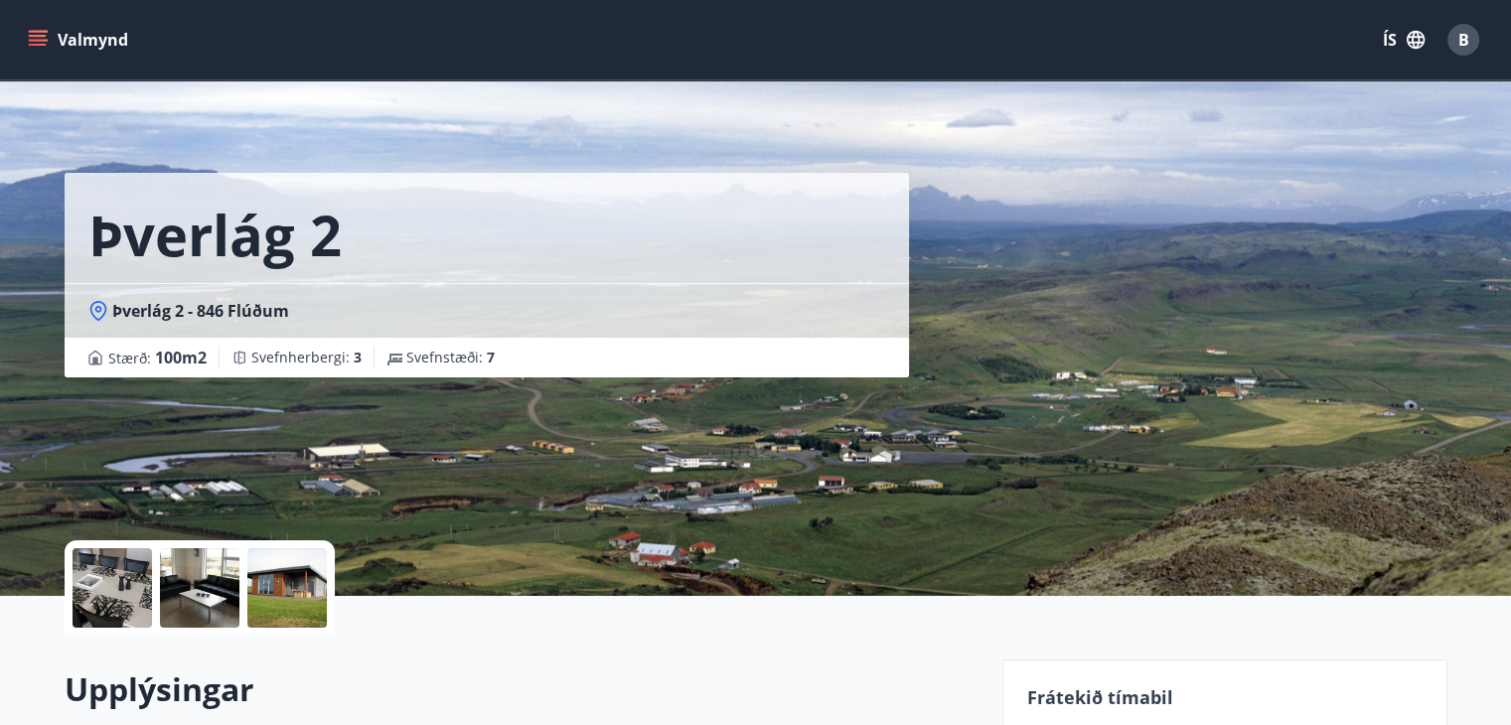
click at [271, 575] on div at bounding box center [286, 588] width 79 height 79
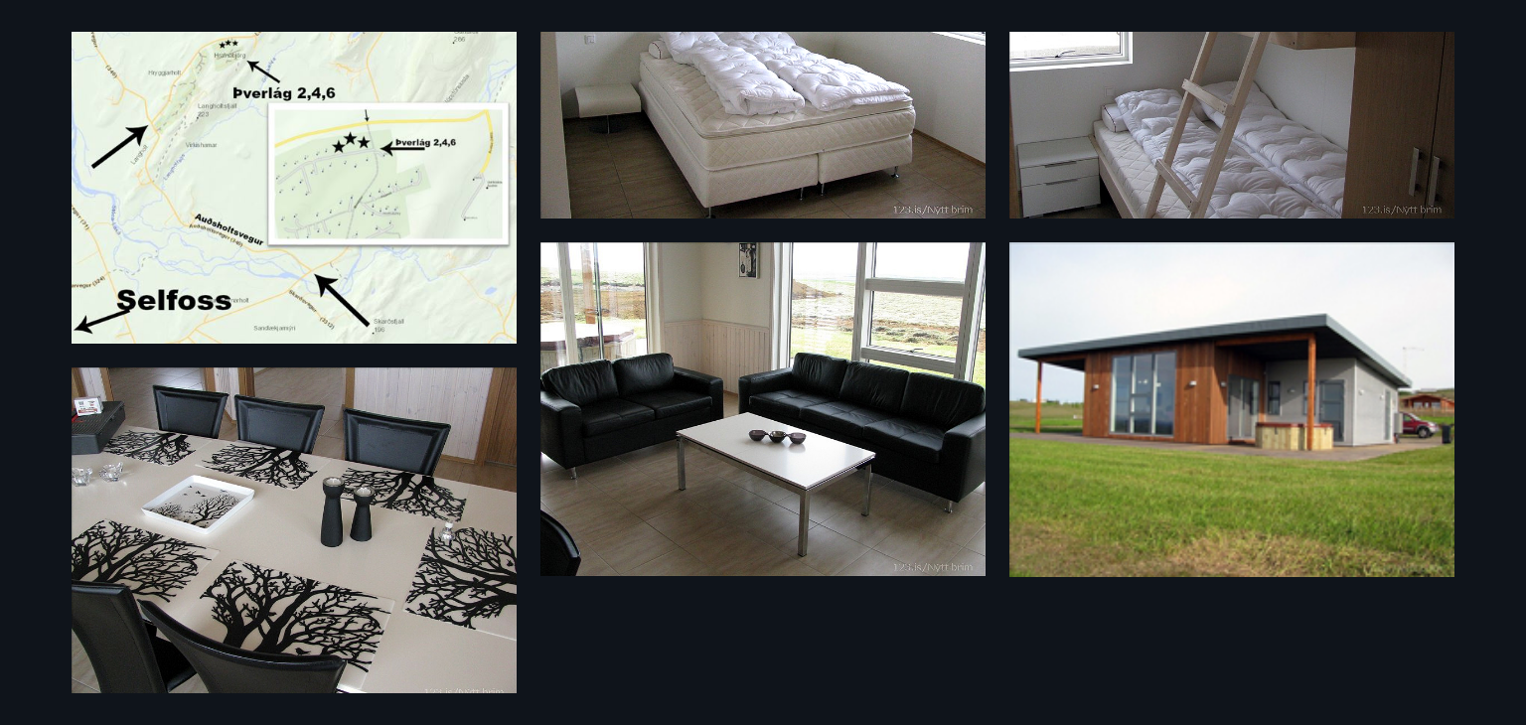
scroll to position [241, 0]
